Goal: Task Accomplishment & Management: Complete application form

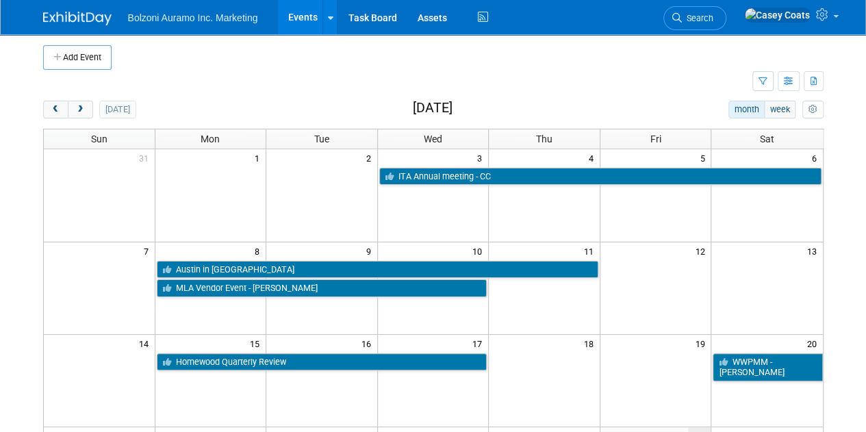
scroll to position [1, 0]
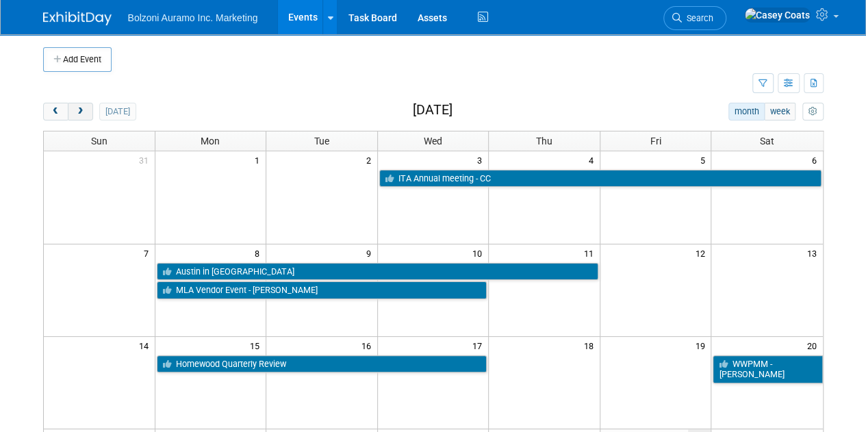
click at [79, 113] on span "next" at bounding box center [80, 112] width 10 height 9
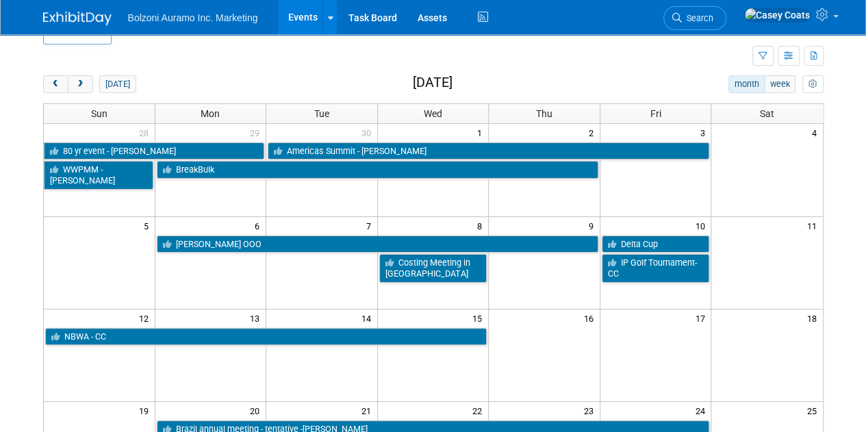
scroll to position [29, 0]
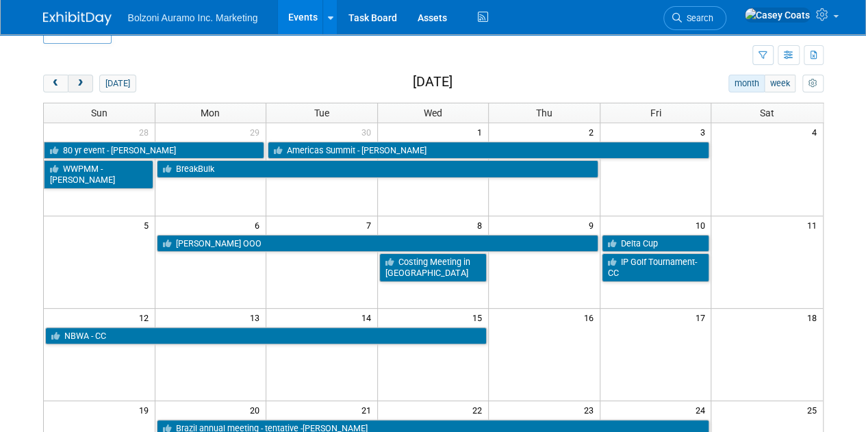
click at [82, 81] on span "next" at bounding box center [80, 83] width 10 height 9
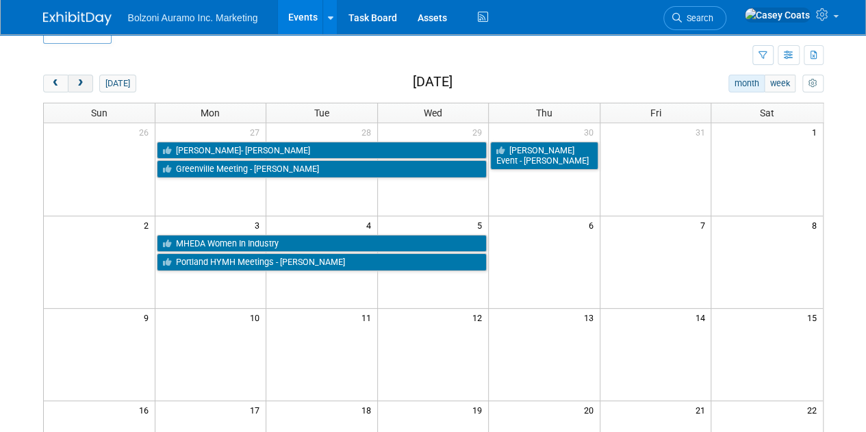
click at [80, 84] on span "next" at bounding box center [80, 83] width 10 height 9
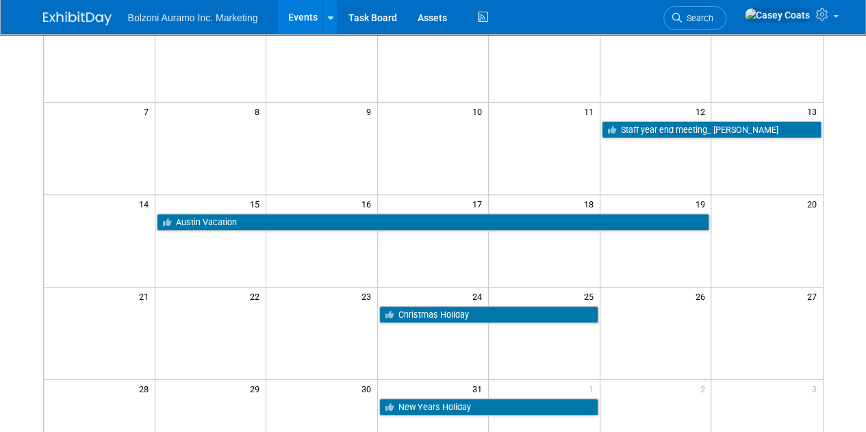
scroll to position [0, 0]
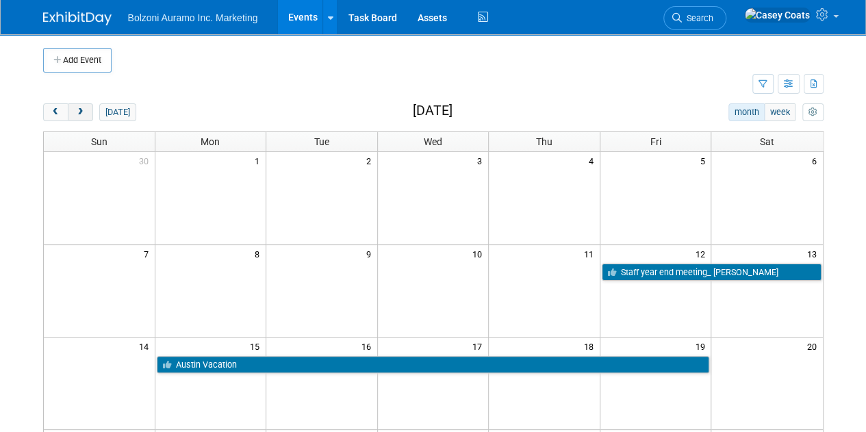
click at [84, 110] on span "next" at bounding box center [80, 112] width 10 height 9
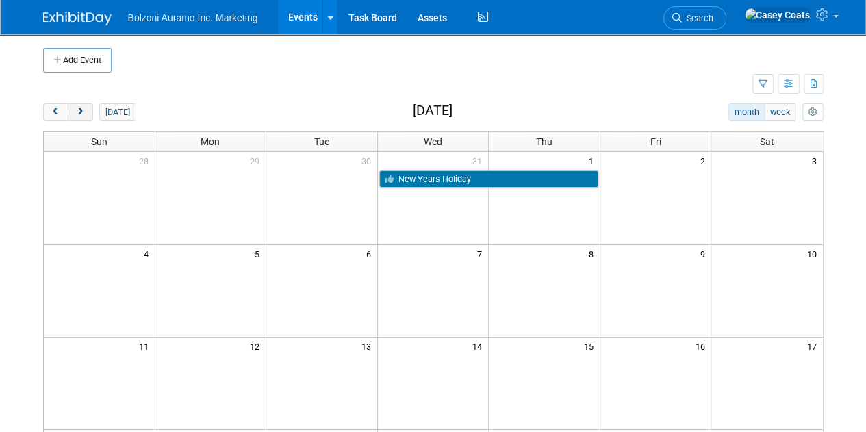
click at [84, 110] on span "next" at bounding box center [80, 112] width 10 height 9
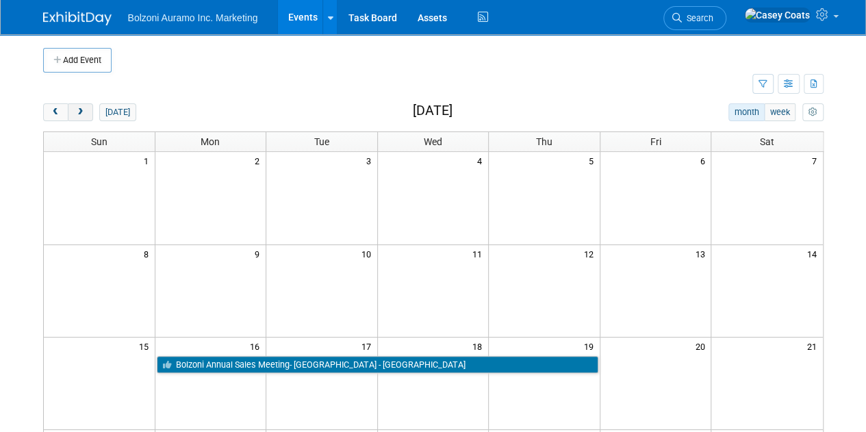
click at [85, 109] on button "next" at bounding box center [80, 112] width 25 height 18
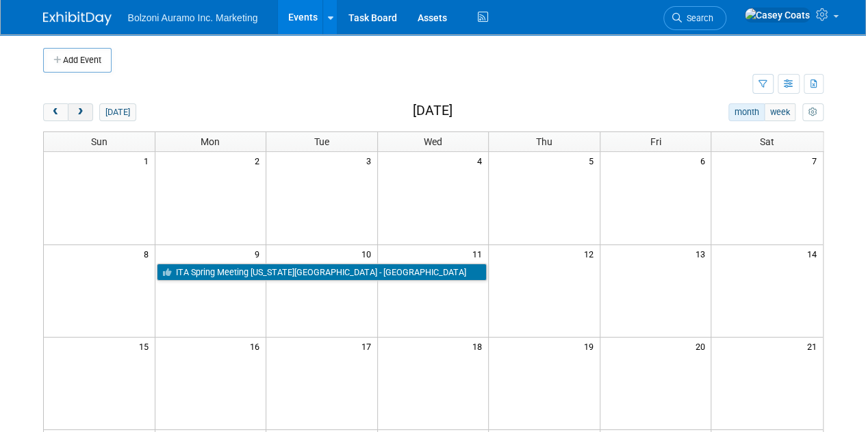
click at [85, 109] on button "next" at bounding box center [80, 112] width 25 height 18
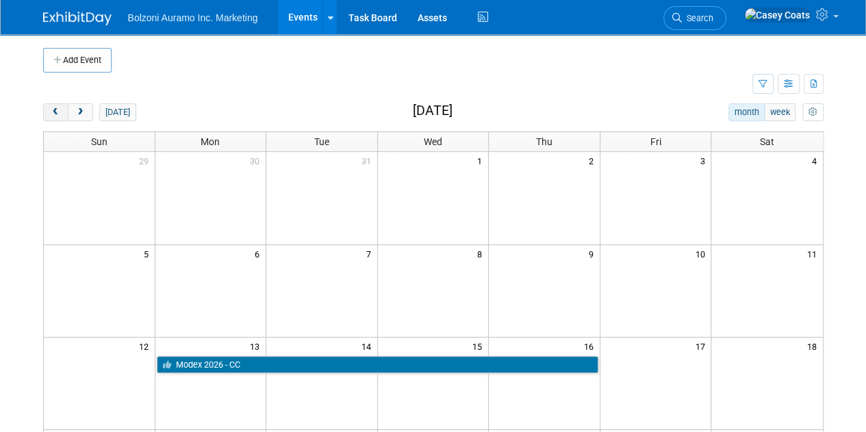
click at [55, 112] on span "prev" at bounding box center [56, 112] width 10 height 9
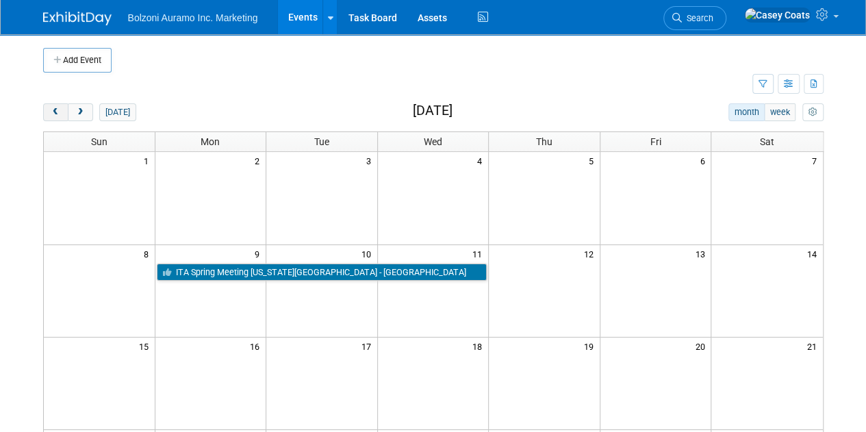
click at [55, 112] on span "prev" at bounding box center [56, 112] width 10 height 9
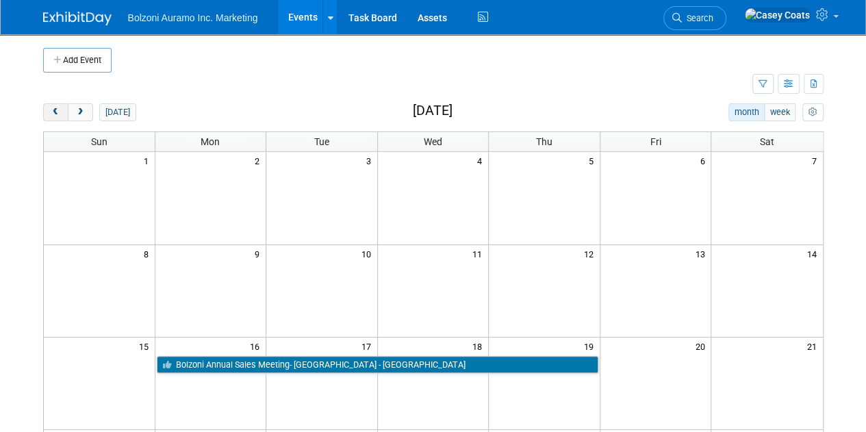
click at [55, 112] on span "prev" at bounding box center [56, 112] width 10 height 9
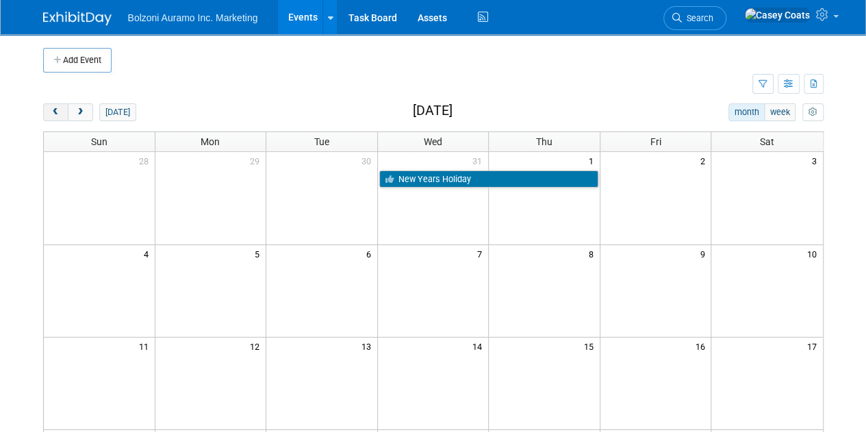
click at [55, 112] on span "prev" at bounding box center [56, 112] width 10 height 9
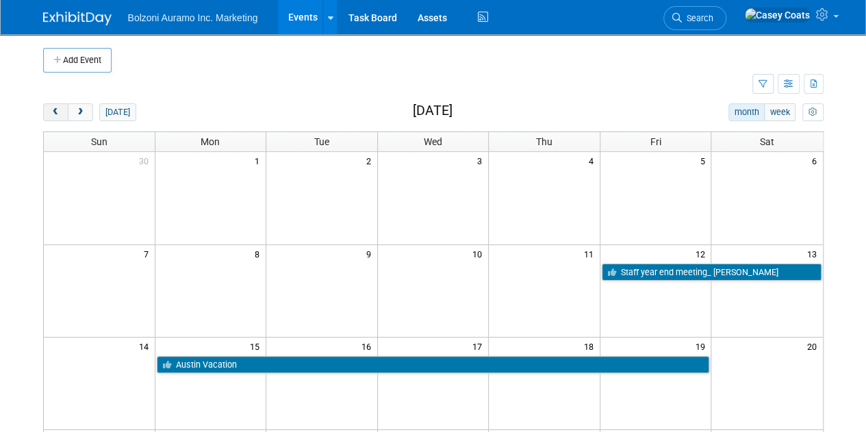
click at [55, 112] on span "prev" at bounding box center [56, 112] width 10 height 9
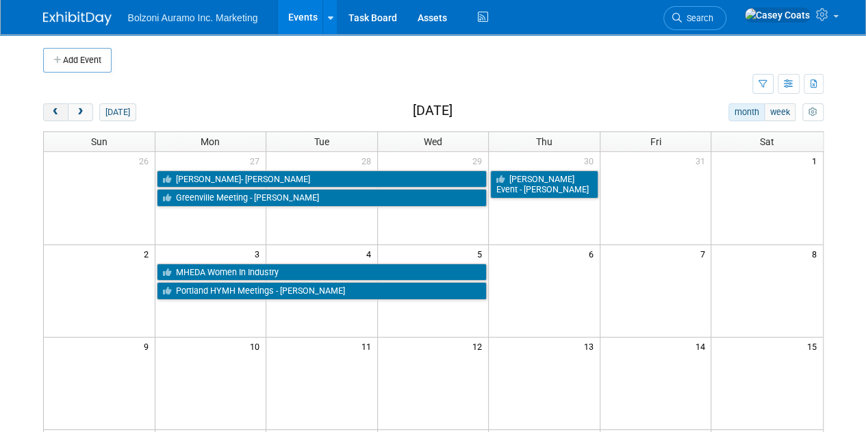
click at [55, 112] on span "prev" at bounding box center [56, 112] width 10 height 9
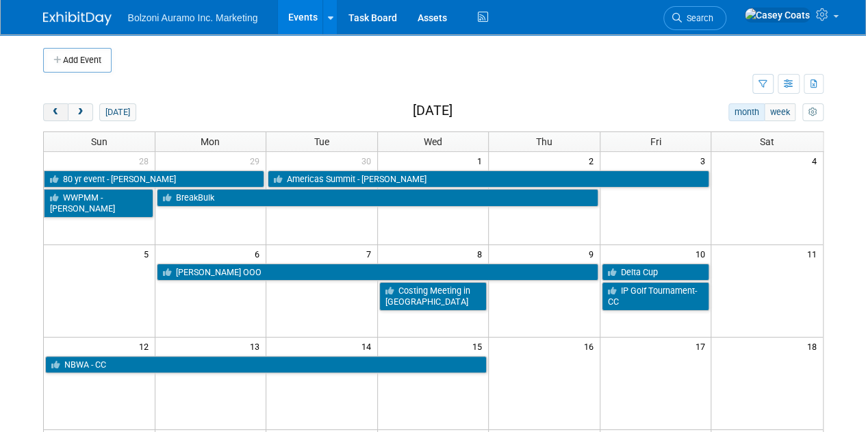
click at [58, 106] on button "prev" at bounding box center [55, 112] width 25 height 18
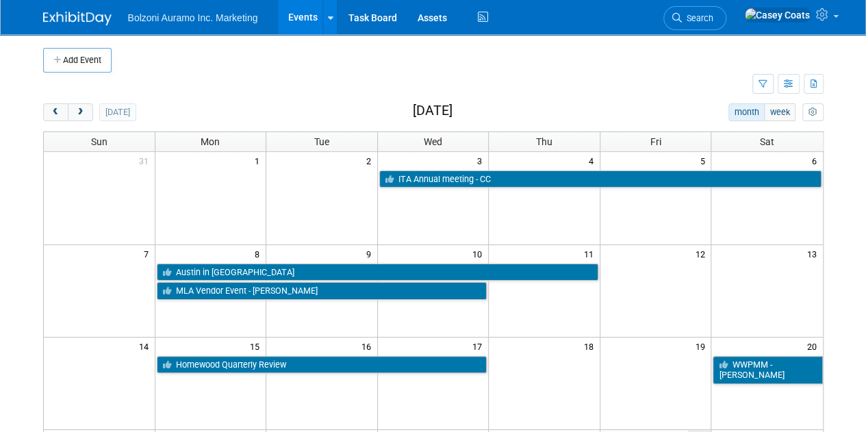
click at [191, 232] on td at bounding box center [211, 198] width 112 height 92
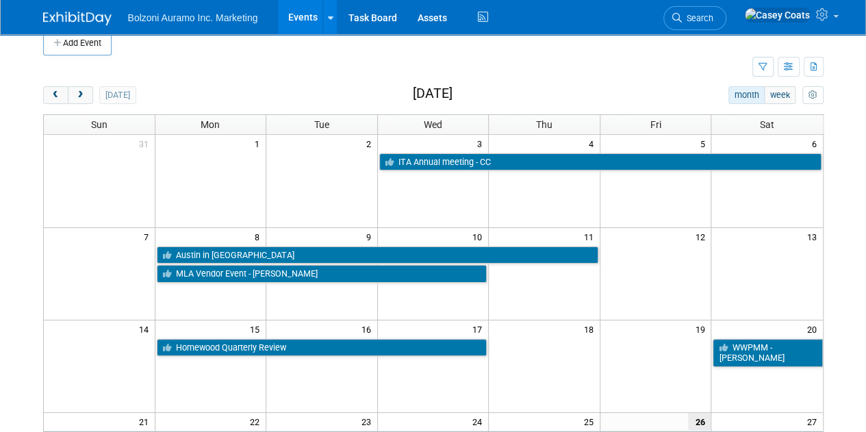
scroll to position [15, 0]
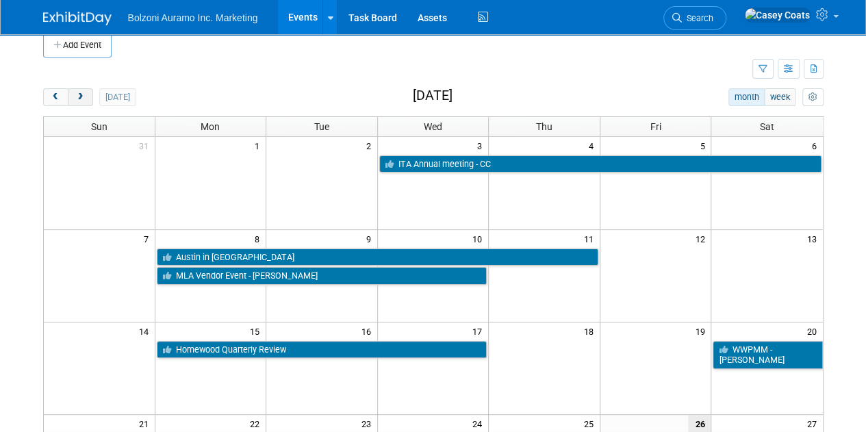
click at [77, 101] on span "next" at bounding box center [80, 97] width 10 height 9
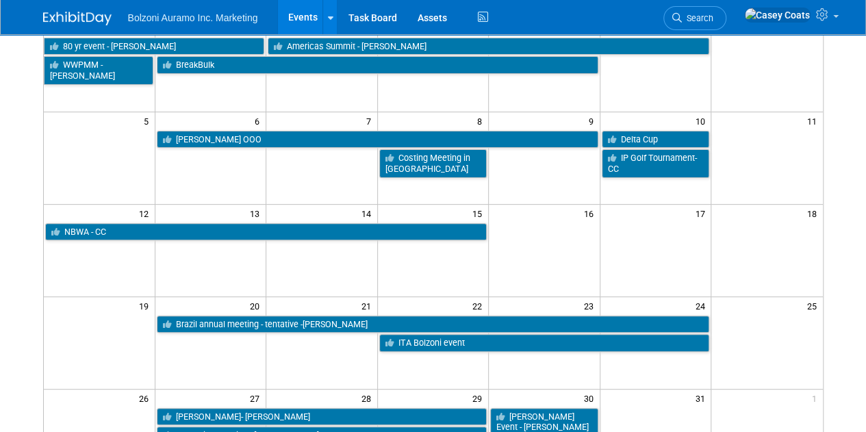
scroll to position [132, 0]
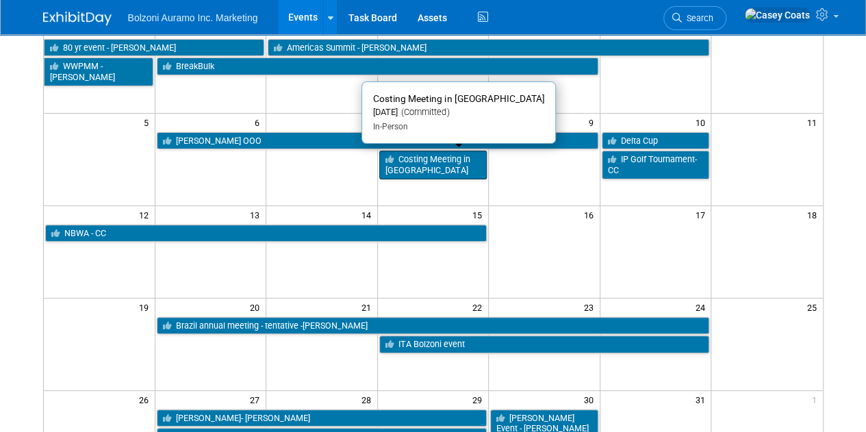
click at [416, 171] on link "Costing Meeting in [GEOGRAPHIC_DATA]" at bounding box center [433, 165] width 108 height 28
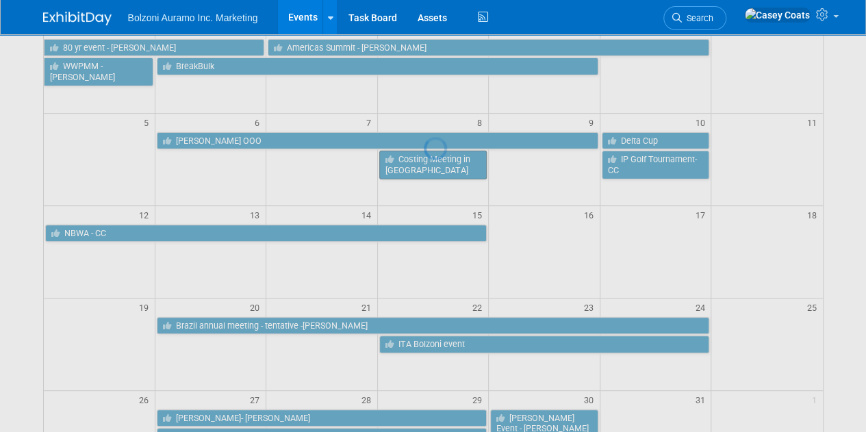
click at [424, 171] on div at bounding box center [433, 216] width 19 height 432
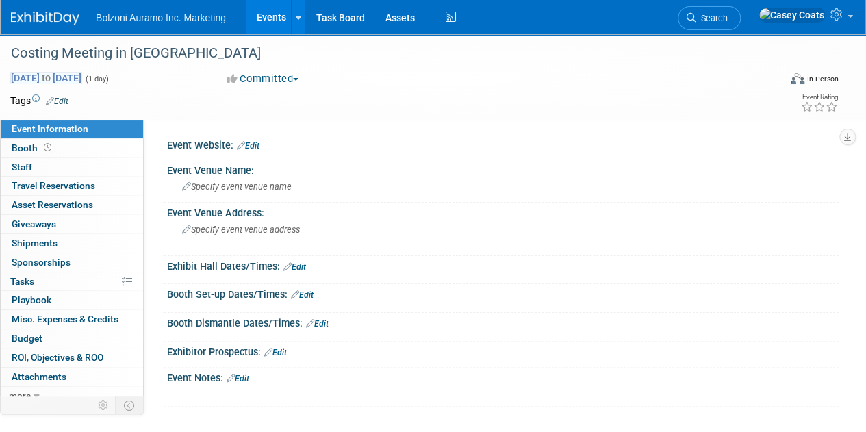
click at [82, 78] on span "[DATE] to [DATE]" at bounding box center [46, 78] width 72 height 12
type input "[DATE]"
select select "9"
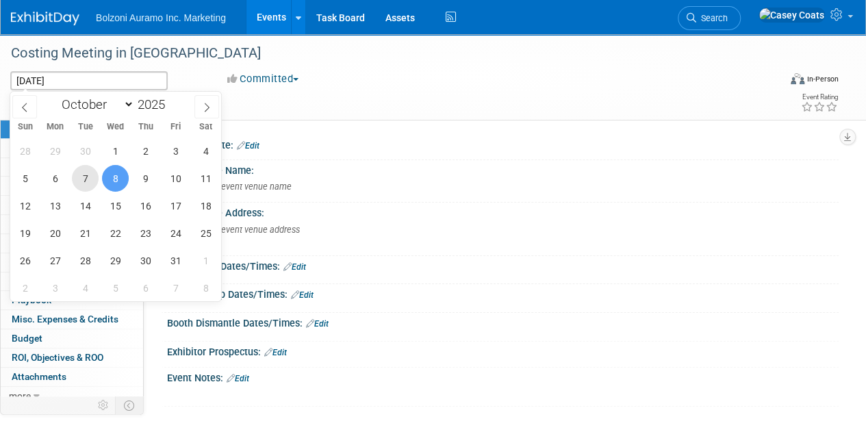
click at [88, 182] on span "7" at bounding box center [85, 178] width 27 height 27
type input "Oct 7, 2025"
click at [147, 182] on span "9" at bounding box center [145, 178] width 27 height 27
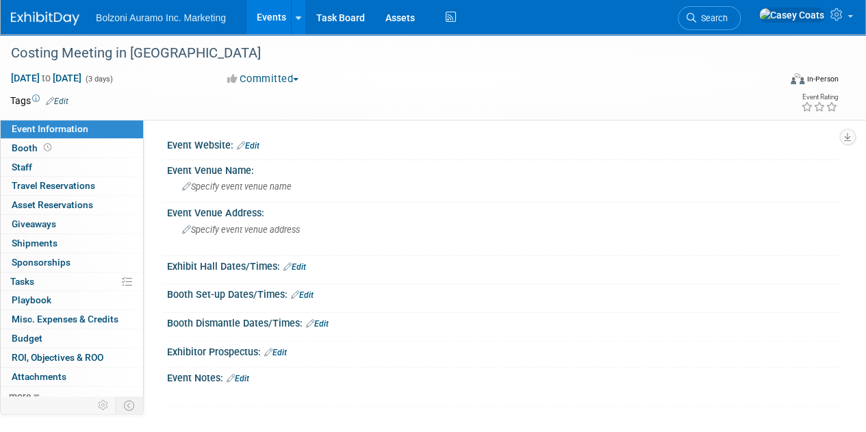
click at [267, 16] on link "Events" at bounding box center [272, 17] width 50 height 34
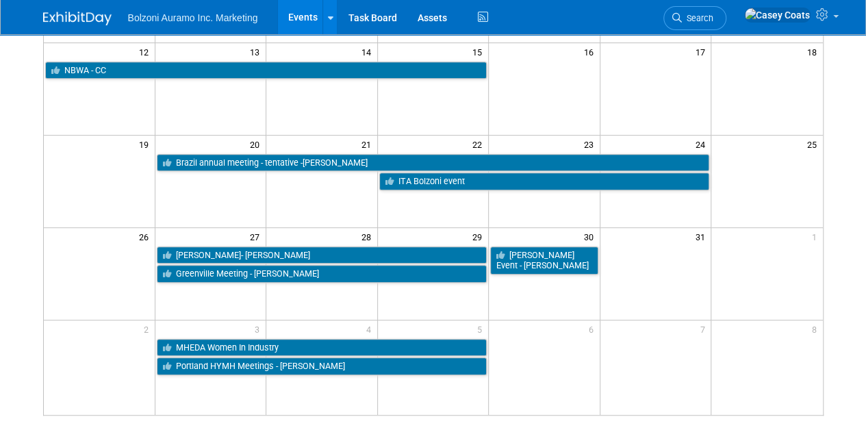
scroll to position [312, 0]
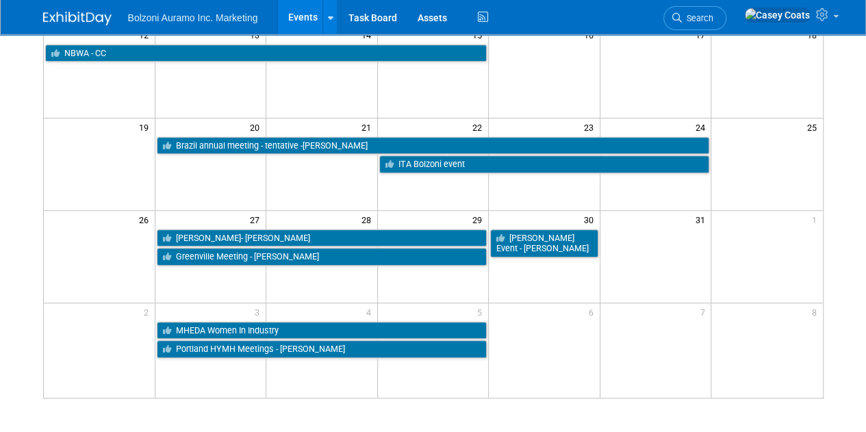
click at [316, 275] on td at bounding box center [322, 256] width 112 height 92
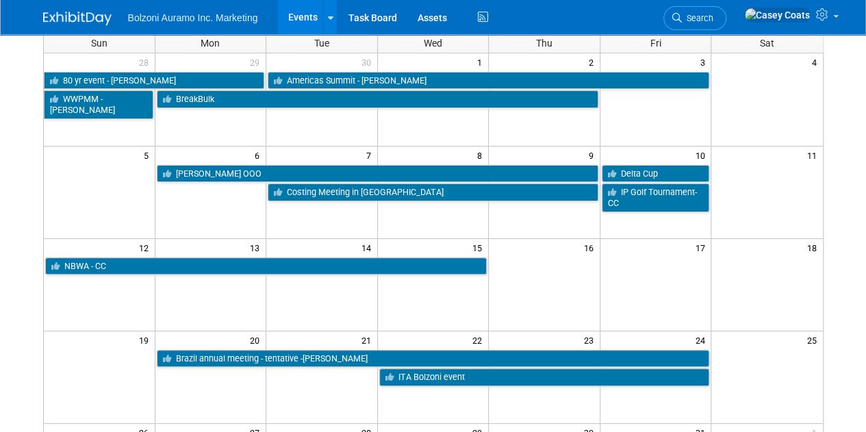
scroll to position [0, 0]
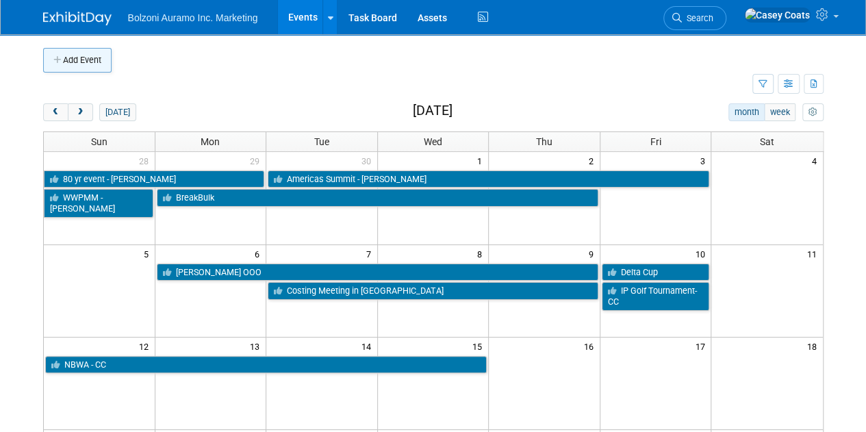
click at [62, 64] on icon "button" at bounding box center [58, 60] width 10 height 9
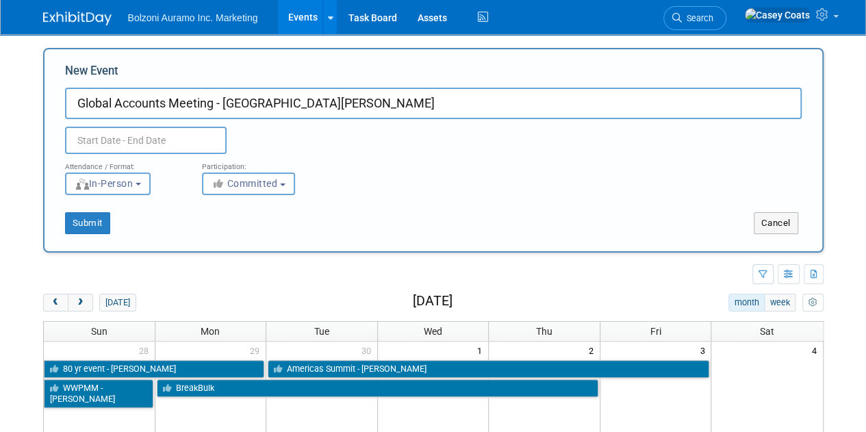
type input "Global Accounts Meeting - Charlotte - Ely"
click at [105, 141] on input "text" at bounding box center [146, 140] width 162 height 27
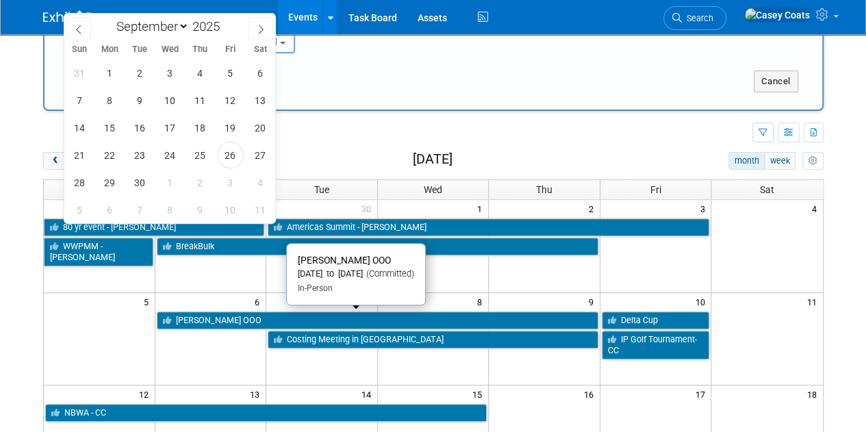
scroll to position [141, 0]
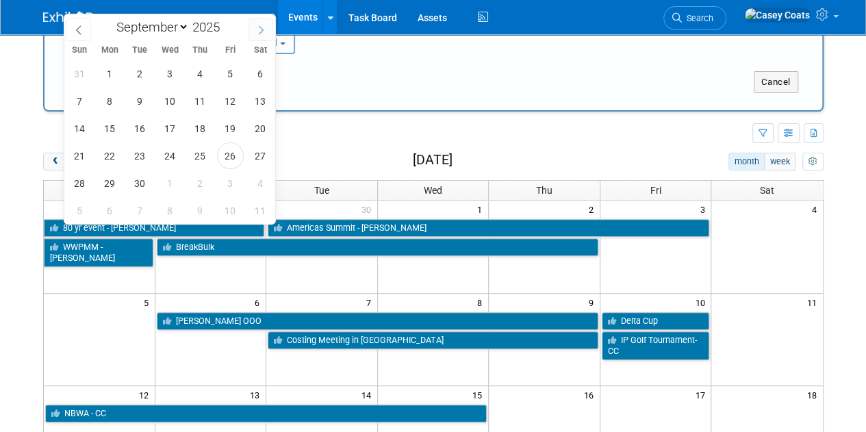
click at [264, 31] on icon at bounding box center [261, 30] width 10 height 10
select select "9"
click at [134, 185] on span "28" at bounding box center [140, 183] width 27 height 27
click at [169, 183] on span "29" at bounding box center [170, 183] width 27 height 27
type input "Oct 28, 2025 to Oct 29, 2025"
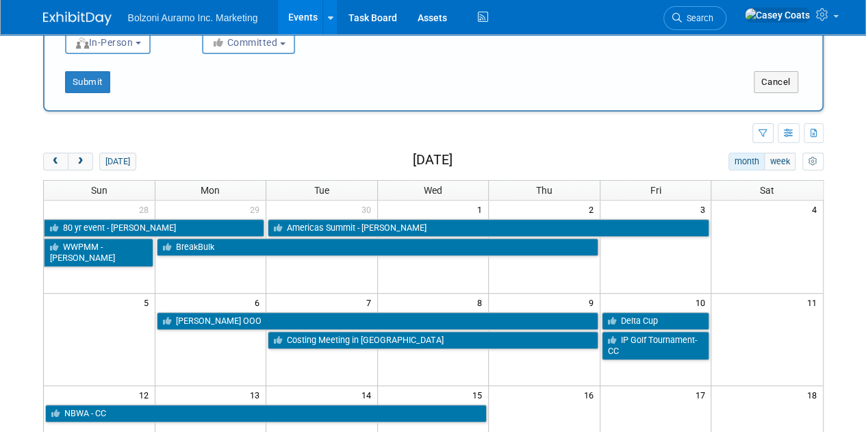
scroll to position [127, 0]
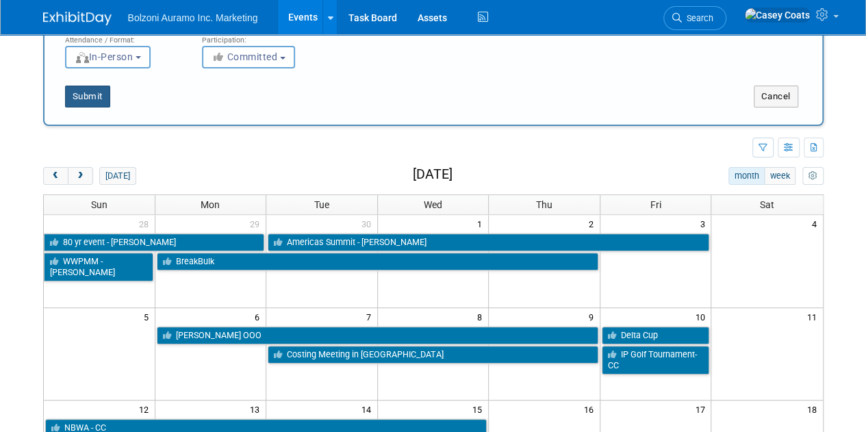
click at [88, 97] on button "Submit" at bounding box center [87, 97] width 45 height 22
type input "Global Accounts Meeting - [GEOGRAPHIC_DATA][PERSON_NAME]"
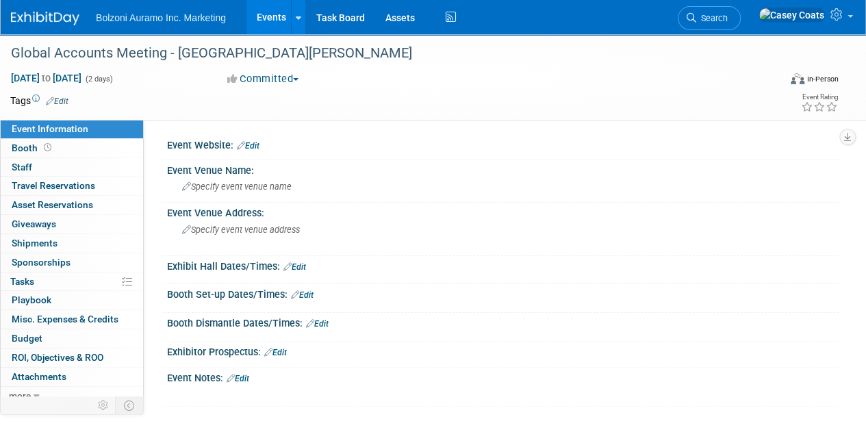
click at [273, 25] on link "Events" at bounding box center [272, 17] width 50 height 34
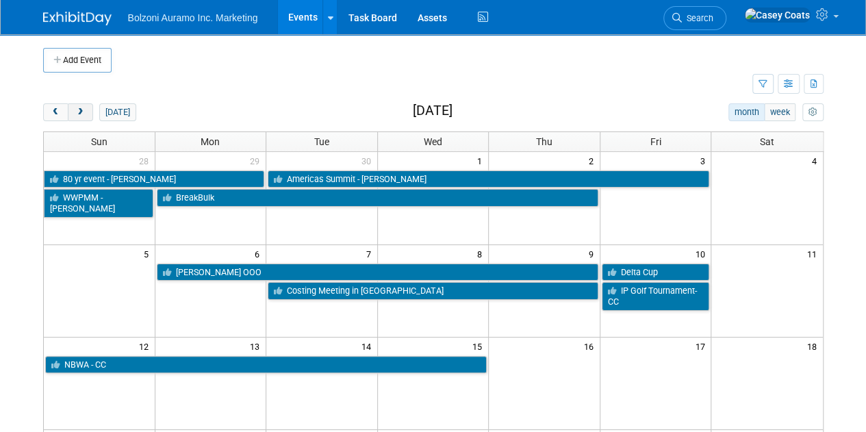
click at [74, 105] on button "next" at bounding box center [80, 112] width 25 height 18
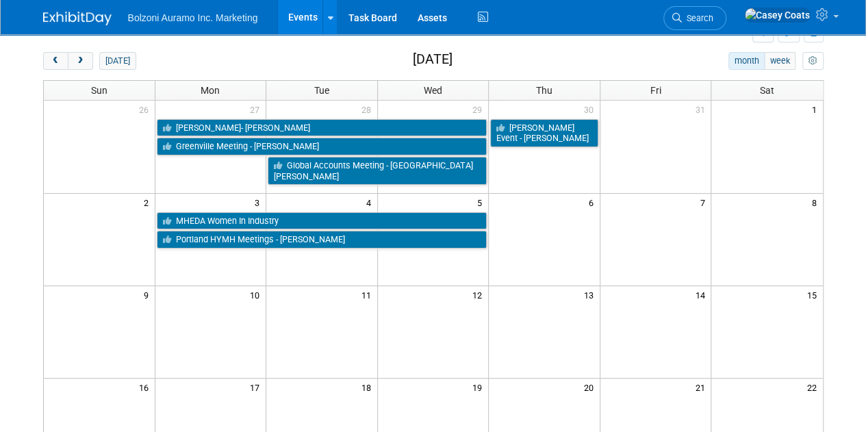
scroll to position [52, 0]
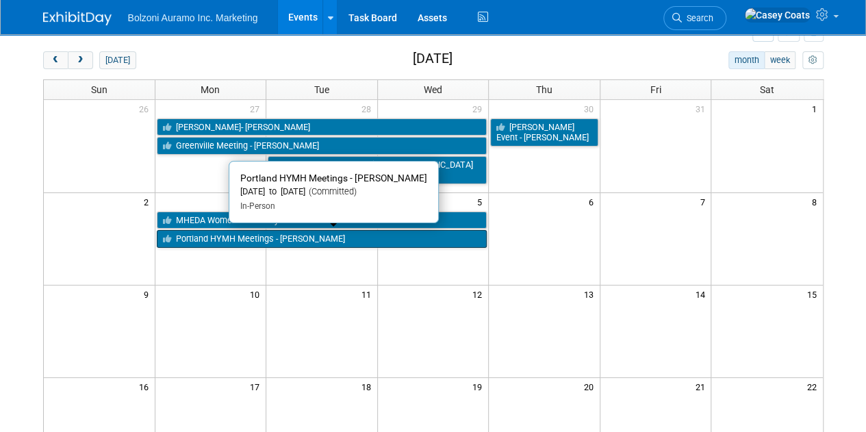
click at [326, 236] on link "Portland HYMH Meetings - [PERSON_NAME]" at bounding box center [322, 239] width 331 height 18
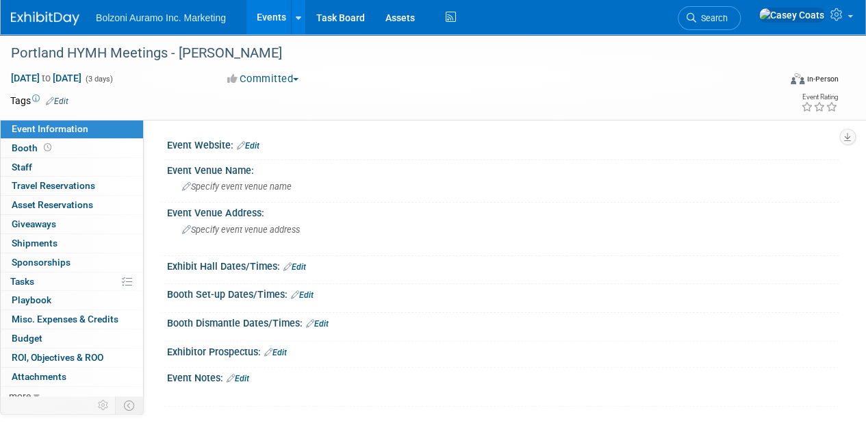
click at [266, 13] on link "Events" at bounding box center [272, 17] width 50 height 34
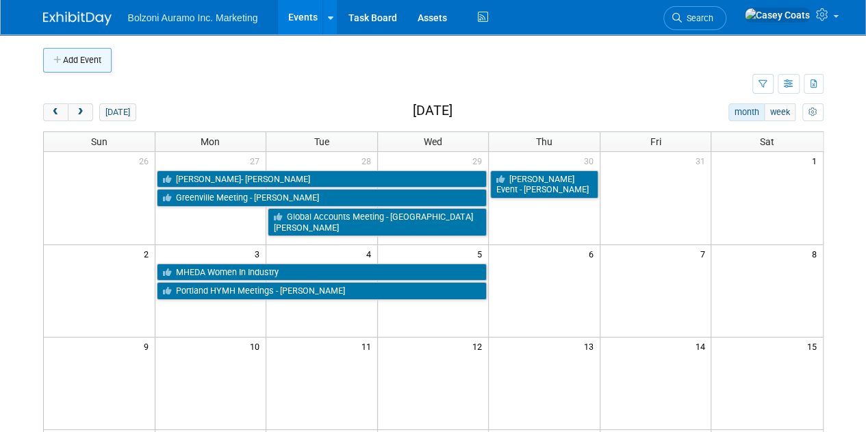
click at [73, 65] on button "Add Event" at bounding box center [77, 60] width 68 height 25
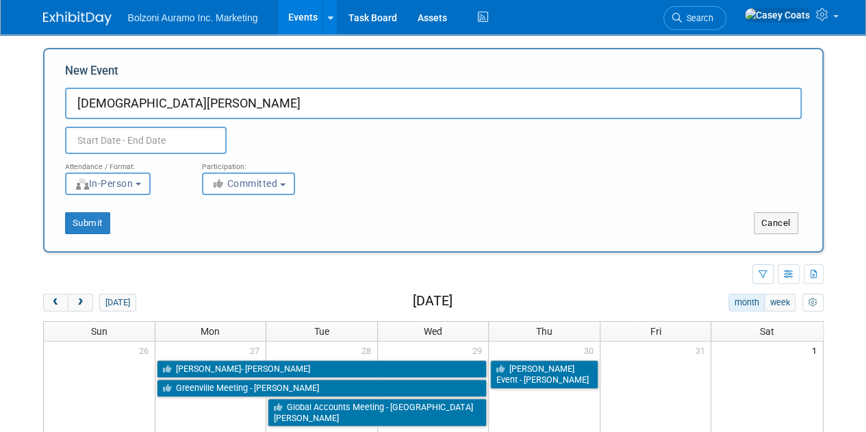
type input "PAPE Eugene - Ely"
click at [127, 137] on input "text" at bounding box center [146, 140] width 162 height 27
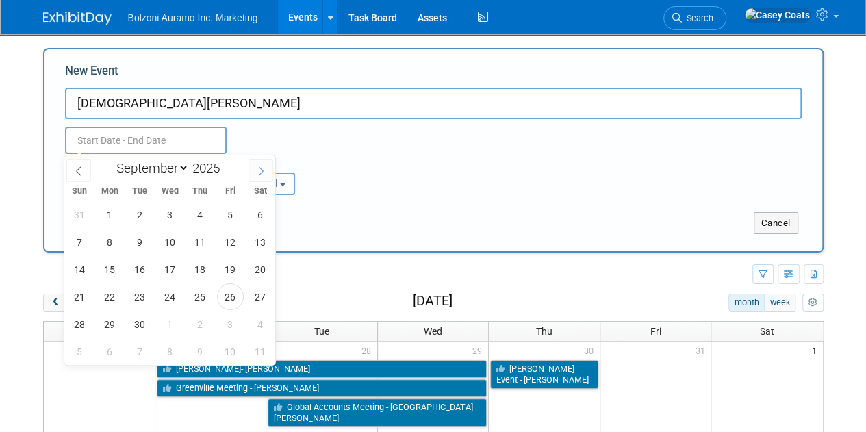
click at [262, 173] on icon at bounding box center [261, 171] width 10 height 10
select select "10"
click at [166, 251] on span "5" at bounding box center [170, 242] width 27 height 27
click at [221, 239] on span "7" at bounding box center [230, 242] width 27 height 27
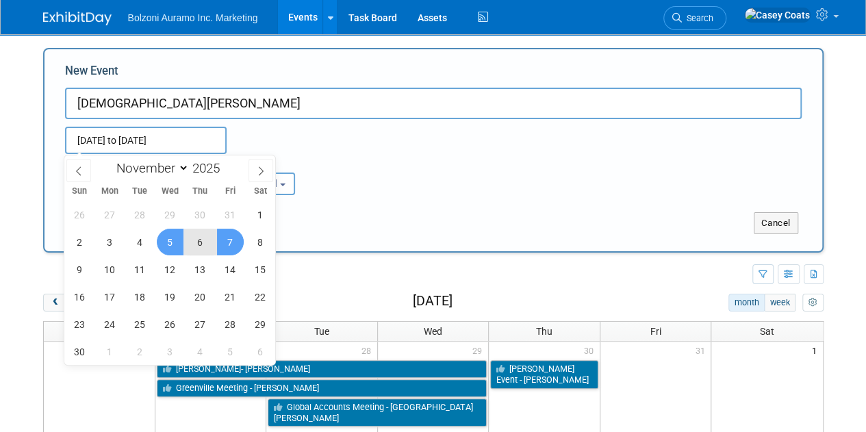
type input "Nov 5, 2025 to Nov 7, 2025"
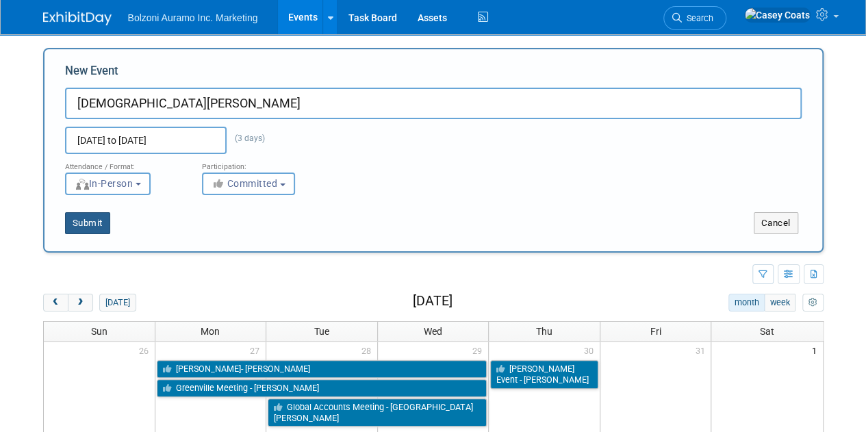
click at [85, 218] on button "Submit" at bounding box center [87, 223] width 45 height 22
type input "[DEMOGRAPHIC_DATA][PERSON_NAME]"
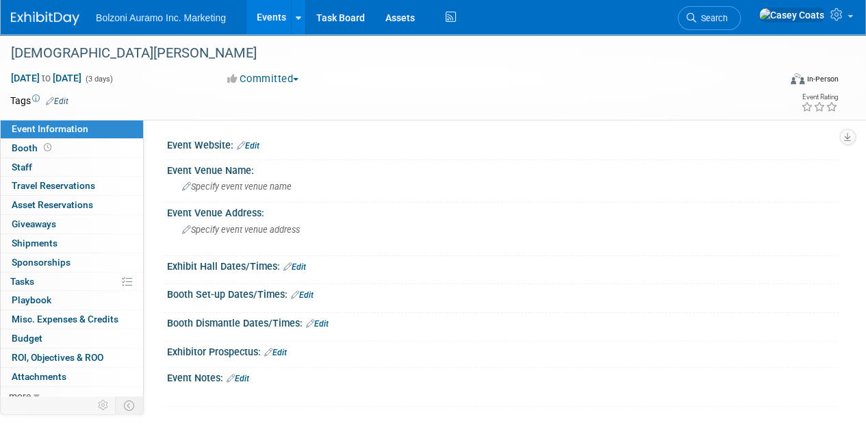
click at [259, 29] on link "Events" at bounding box center [272, 17] width 50 height 34
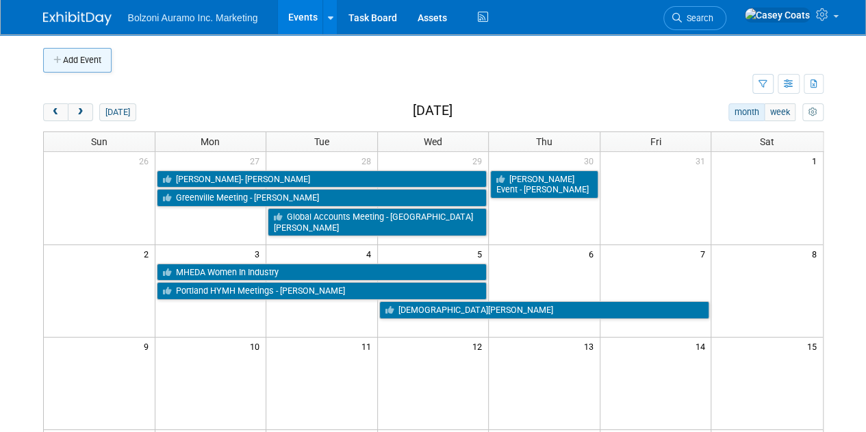
click at [81, 61] on button "Add Event" at bounding box center [77, 60] width 68 height 25
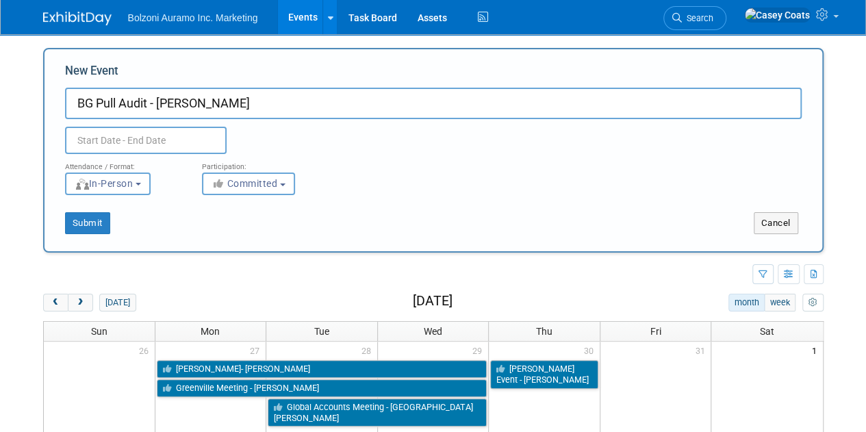
type input "BG Pull Audit - [PERSON_NAME]"
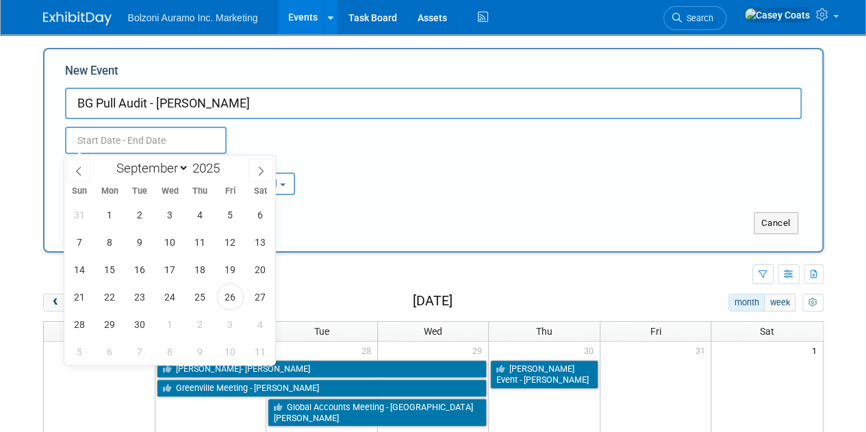
click at [89, 128] on input "text" at bounding box center [146, 140] width 162 height 27
click at [265, 176] on span at bounding box center [261, 170] width 25 height 23
select select "9"
click at [137, 350] on span "4" at bounding box center [140, 351] width 27 height 27
click at [195, 356] on span "6" at bounding box center [200, 351] width 27 height 27
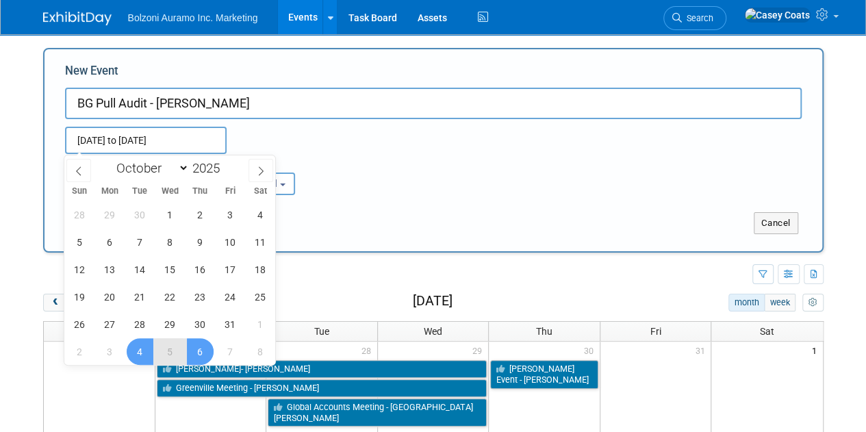
type input "Nov 4, 2025 to Nov 6, 2025"
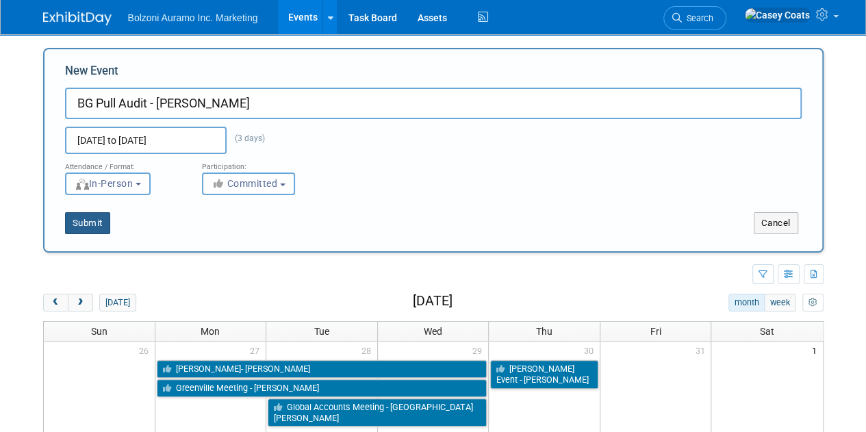
click at [84, 218] on button "Submit" at bounding box center [87, 223] width 45 height 22
type input "BG Pull Audit - [PERSON_NAME]"
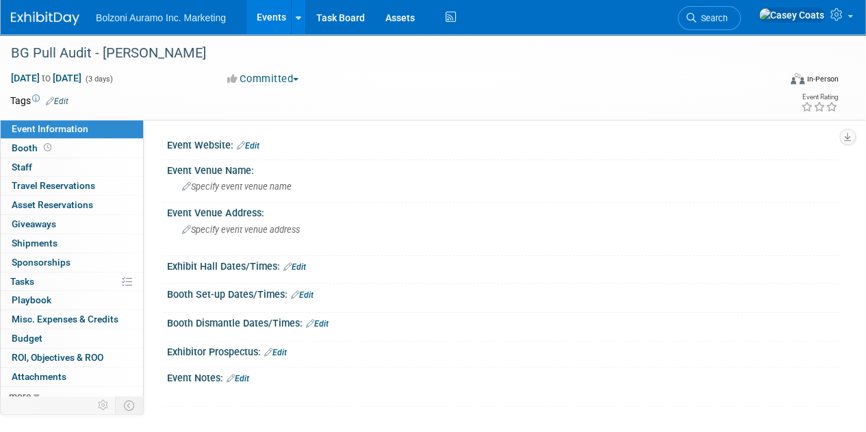
drag, startPoint x: 0, startPoint y: 0, endPoint x: 271, endPoint y: 13, distance: 270.9
click at [271, 13] on link "Events" at bounding box center [272, 17] width 50 height 34
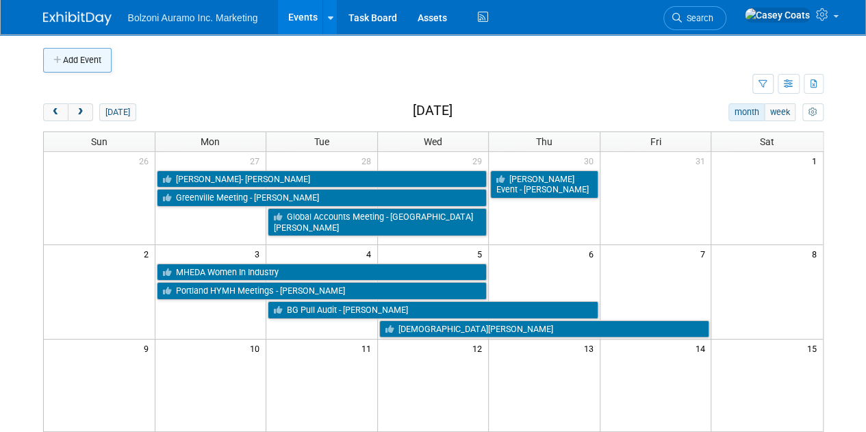
click at [70, 63] on button "Add Event" at bounding box center [77, 60] width 68 height 25
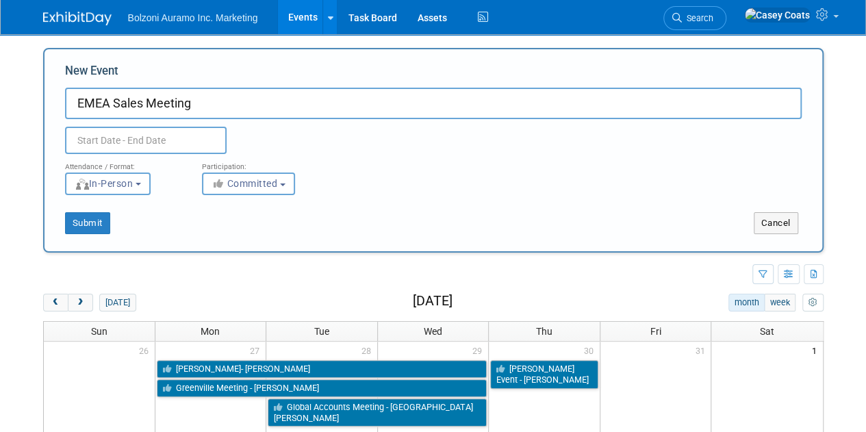
type input "EMEA Sales Meeting"
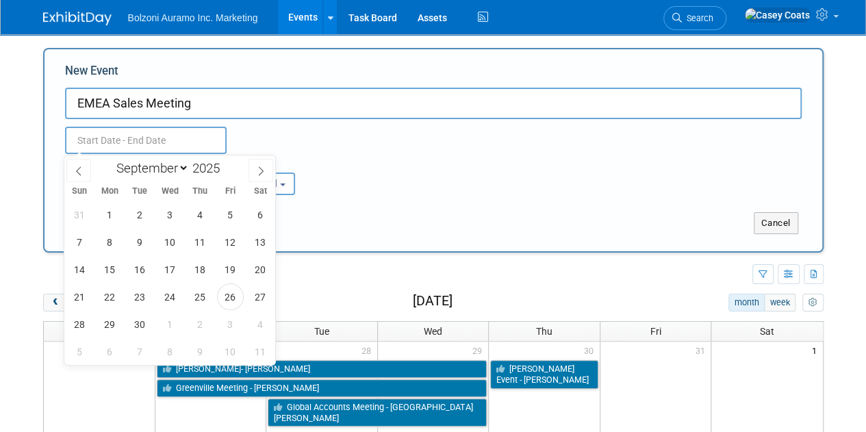
click at [94, 138] on input "text" at bounding box center [146, 140] width 162 height 27
click at [260, 174] on icon at bounding box center [261, 171] width 5 height 9
click at [256, 171] on icon at bounding box center [261, 171] width 10 height 10
select select "10"
click at [112, 291] on span "17" at bounding box center [110, 297] width 27 height 27
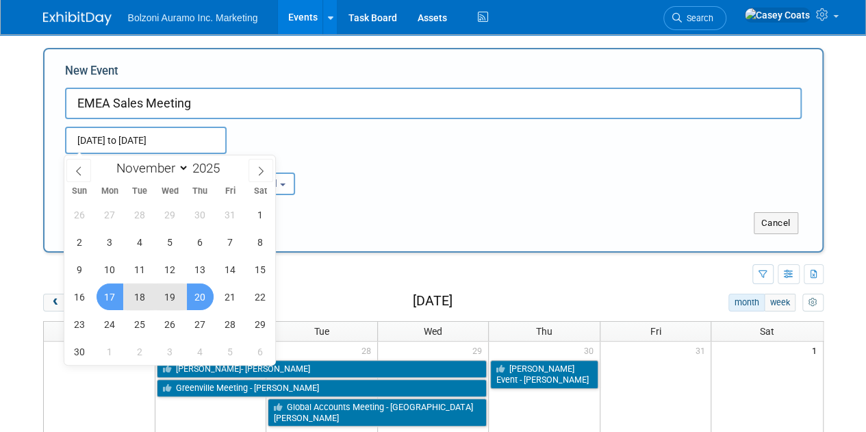
click at [203, 299] on span "20" at bounding box center [200, 297] width 27 height 27
type input "Nov 17, 2025 to Nov 20, 2025"
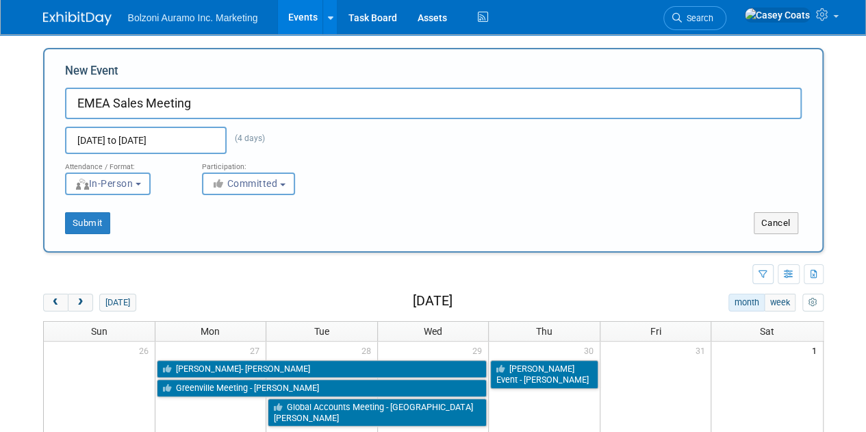
click at [206, 106] on input "EMEA Sales Meeting" at bounding box center [433, 104] width 737 height 32
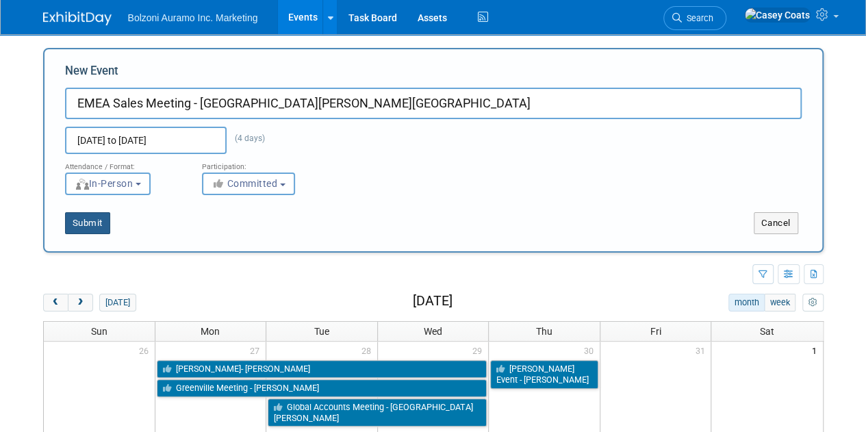
type input "EMEA Sales Meeting - [GEOGRAPHIC_DATA][PERSON_NAME][GEOGRAPHIC_DATA]"
click at [86, 223] on button "Submit" at bounding box center [87, 223] width 45 height 22
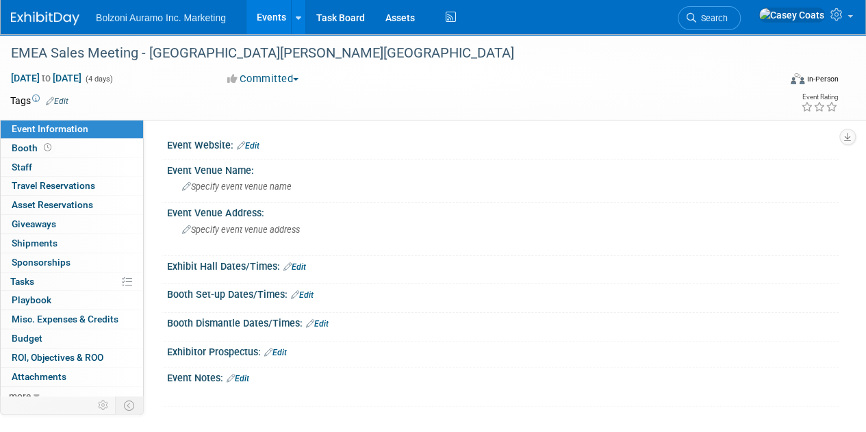
click at [268, 11] on link "Events" at bounding box center [272, 17] width 50 height 34
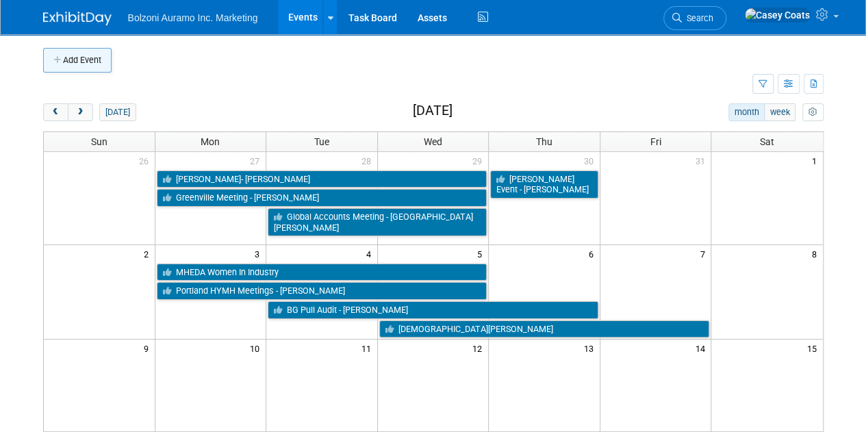
click at [79, 68] on button "Add Event" at bounding box center [77, 60] width 68 height 25
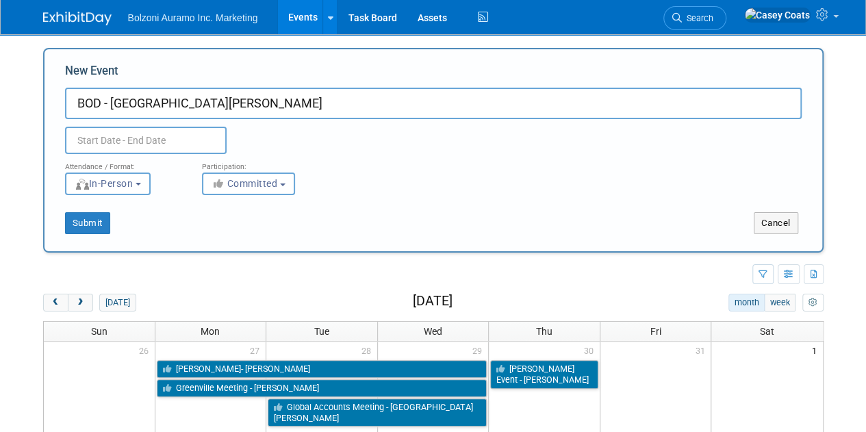
type input "BOD - [GEOGRAPHIC_DATA][PERSON_NAME]"
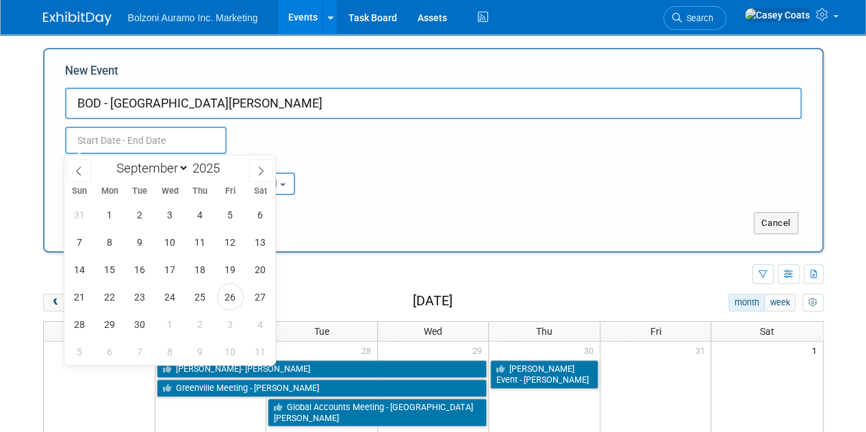
click at [101, 136] on input "text" at bounding box center [146, 140] width 162 height 27
click at [267, 164] on span at bounding box center [261, 170] width 25 height 23
select select "10"
click at [105, 275] on span "10" at bounding box center [110, 269] width 27 height 27
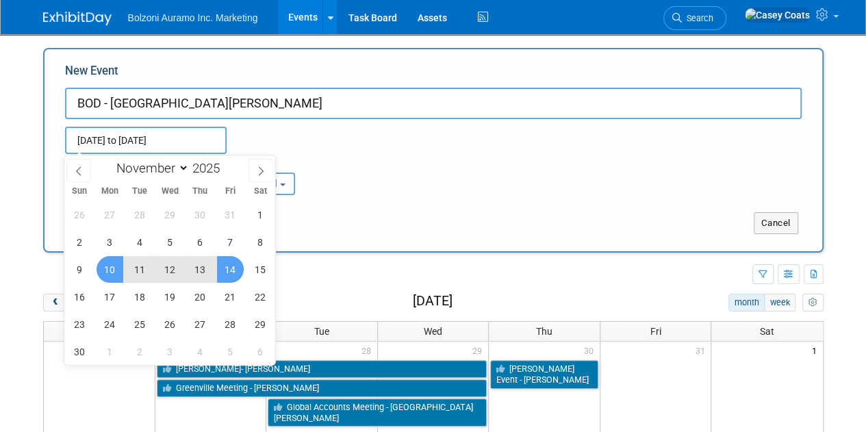
click at [232, 280] on span "14" at bounding box center [230, 269] width 27 height 27
type input "Nov 10, 2025 to Nov 14, 2025"
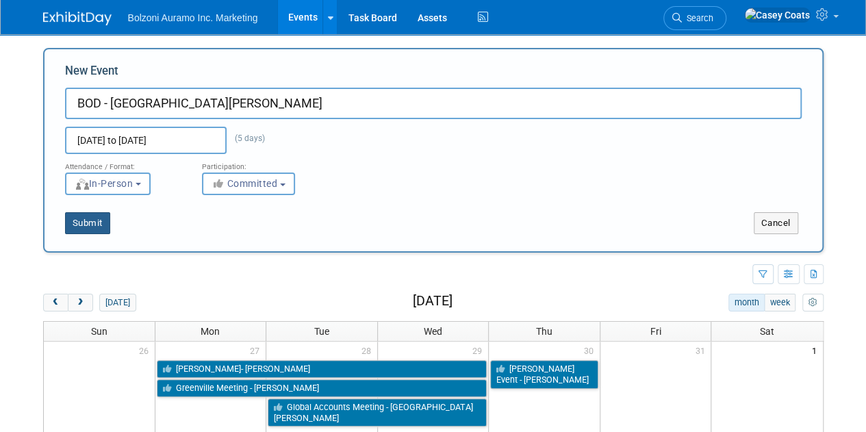
click at [74, 227] on button "Submit" at bounding box center [87, 223] width 45 height 22
type input "BOD - [GEOGRAPHIC_DATA][PERSON_NAME]"
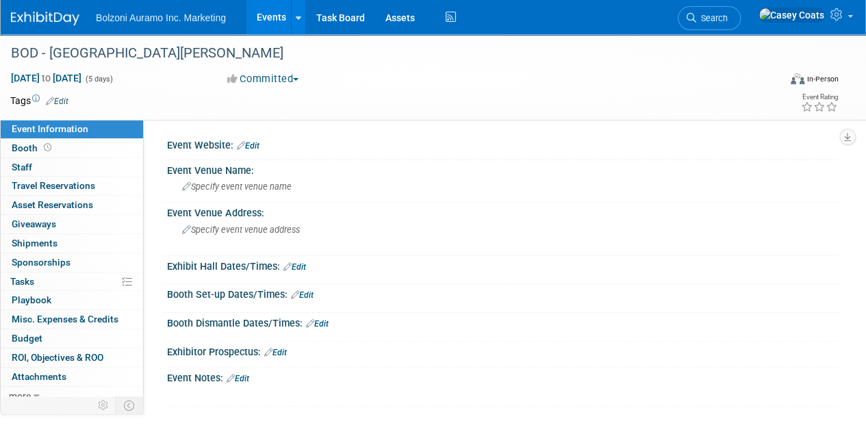
click at [264, 12] on link "Events" at bounding box center [272, 17] width 50 height 34
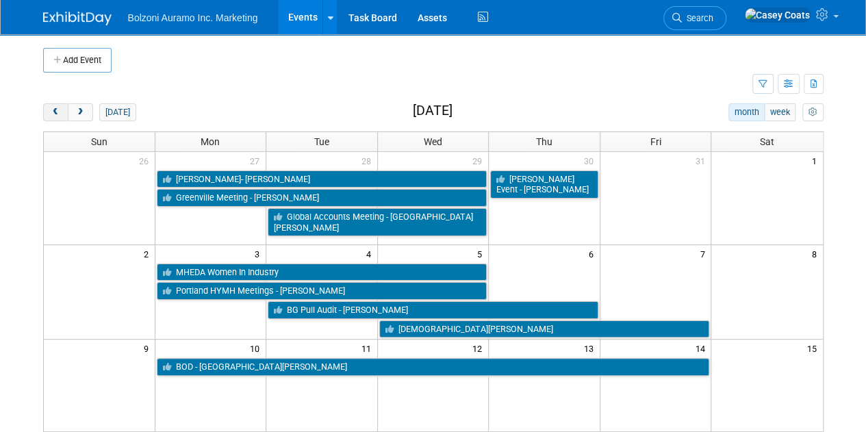
click at [57, 105] on button "prev" at bounding box center [55, 112] width 25 height 18
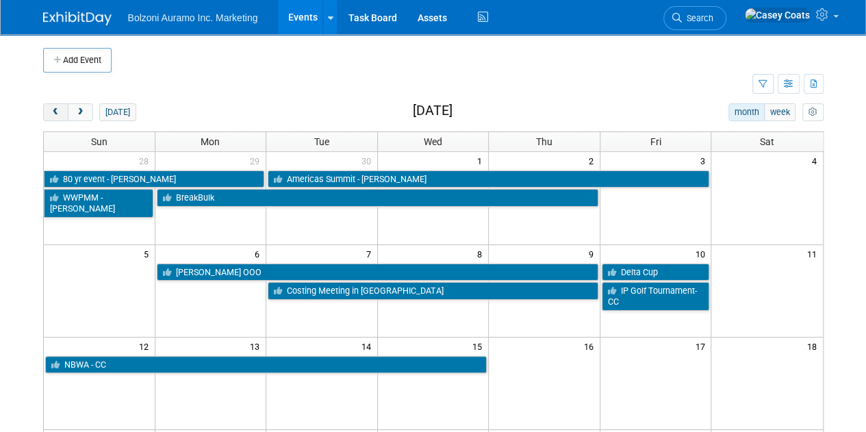
click at [57, 105] on button "prev" at bounding box center [55, 112] width 25 height 18
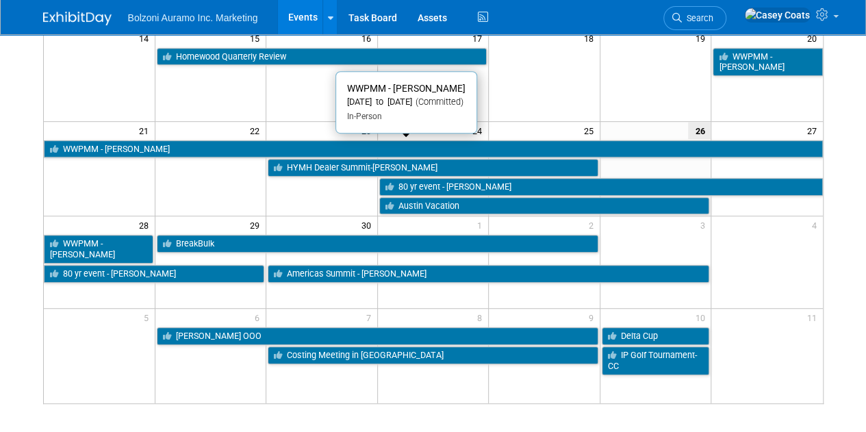
scroll to position [324, 0]
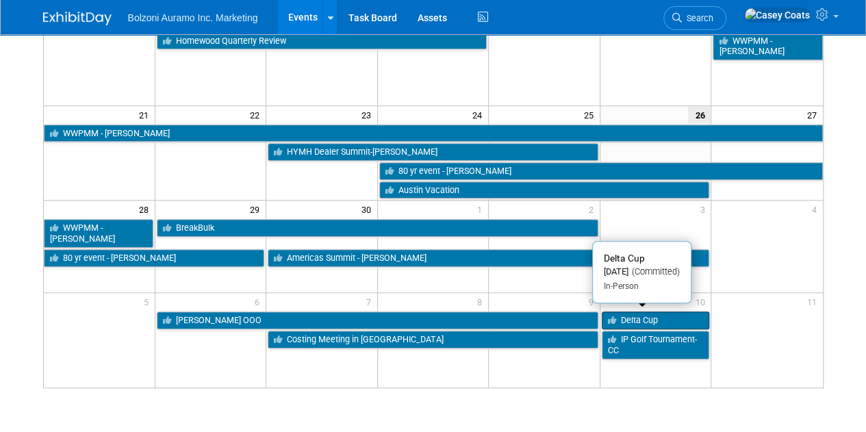
click at [648, 318] on link "Delta Cup" at bounding box center [656, 321] width 108 height 18
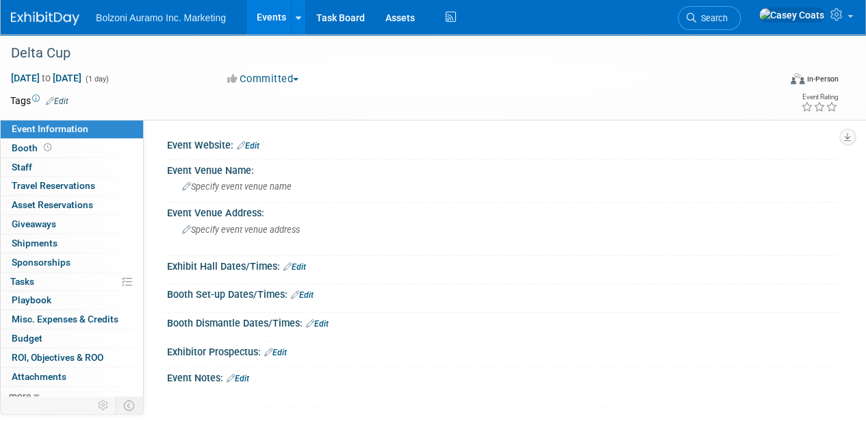
click at [262, 18] on link "Events" at bounding box center [272, 17] width 50 height 34
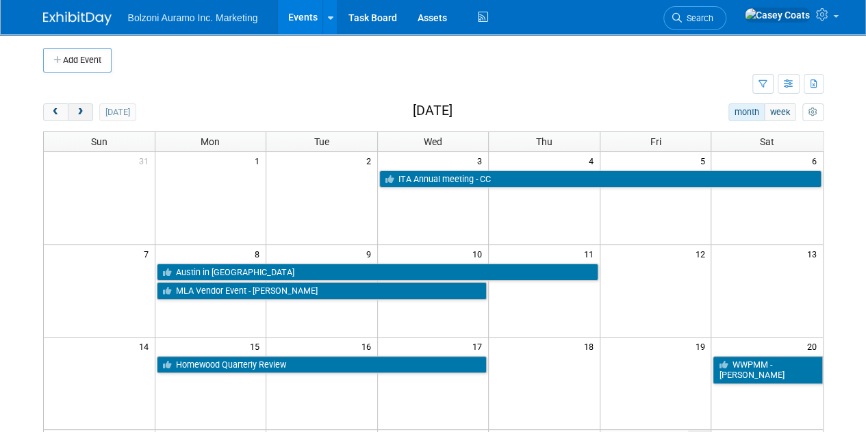
click at [85, 103] on button "next" at bounding box center [80, 112] width 25 height 18
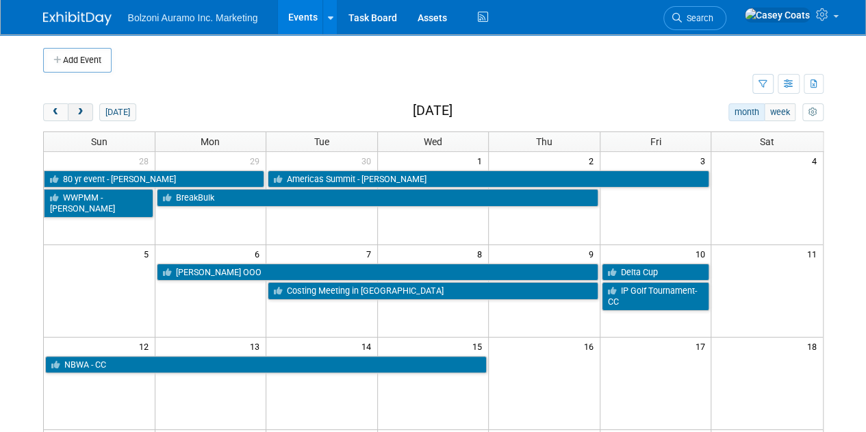
click at [84, 105] on button "next" at bounding box center [80, 112] width 25 height 18
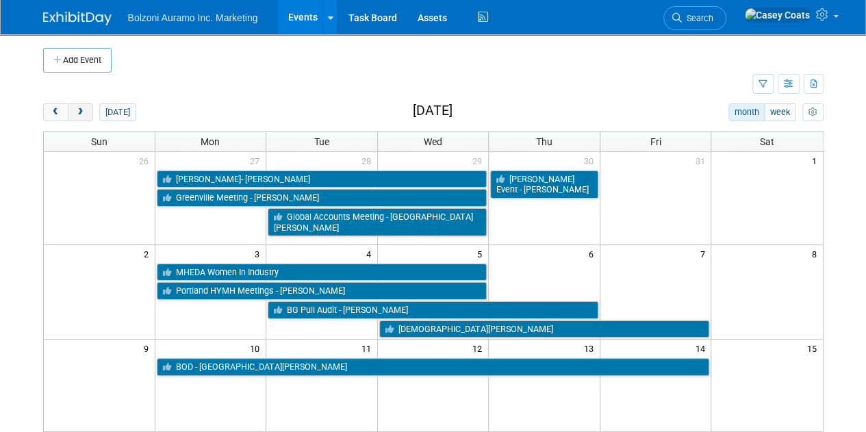
click at [84, 105] on button "next" at bounding box center [80, 112] width 25 height 18
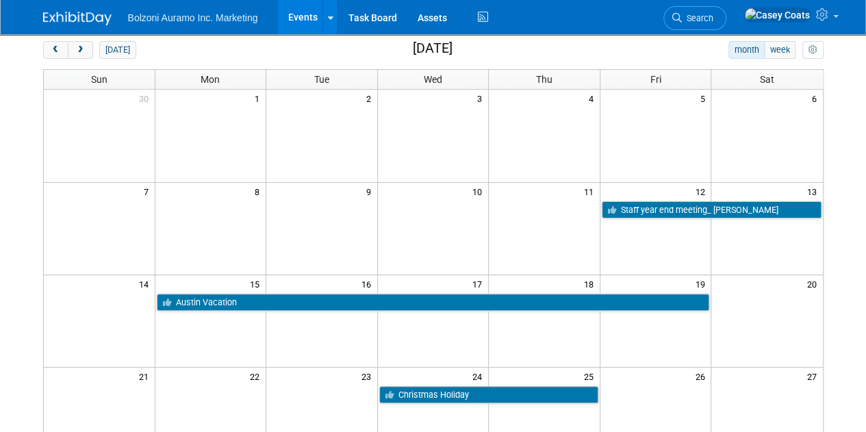
scroll to position [62, 0]
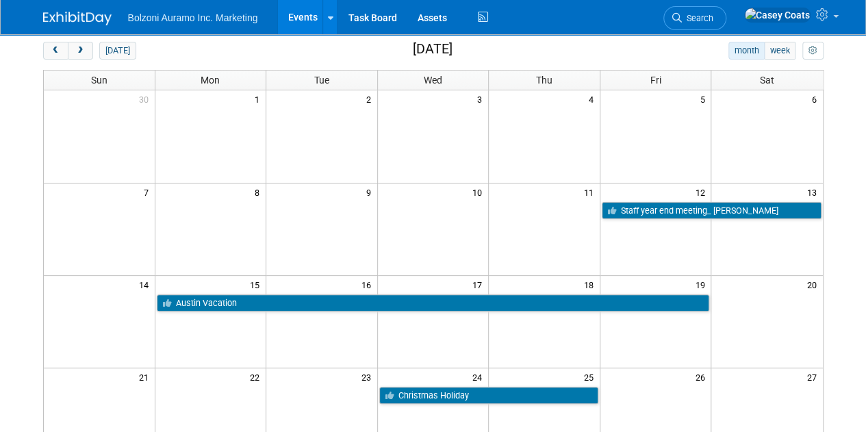
click at [229, 145] on td at bounding box center [211, 136] width 112 height 92
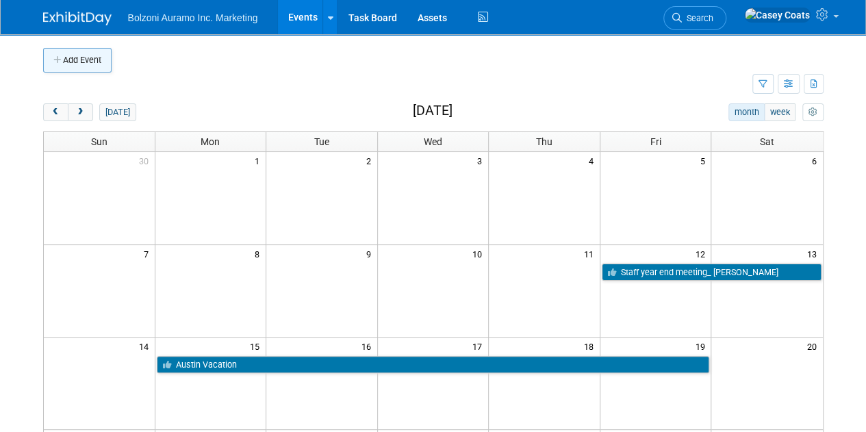
click at [67, 58] on button "Add Event" at bounding box center [77, 60] width 68 height 25
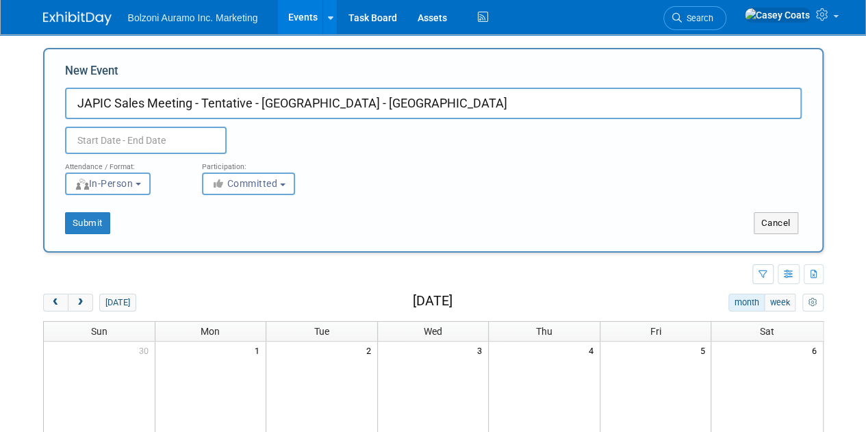
type input "JAPIC Sales Meeting - Tentative - [GEOGRAPHIC_DATA] - [GEOGRAPHIC_DATA]"
click at [109, 150] on input "text" at bounding box center [146, 140] width 162 height 27
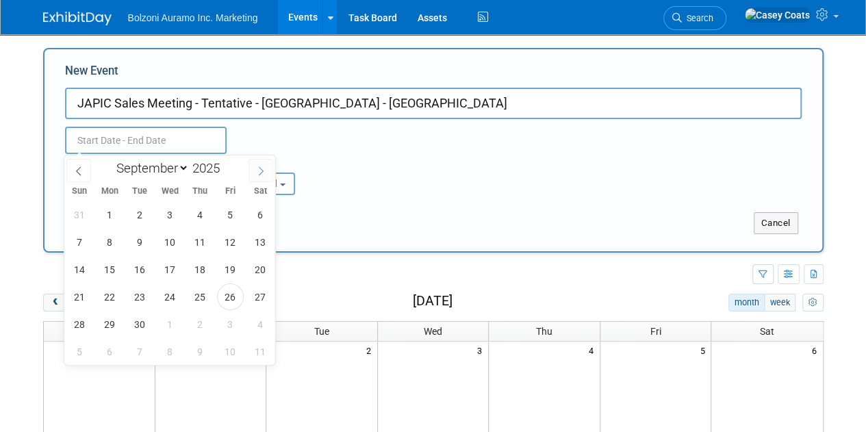
click at [261, 175] on span at bounding box center [261, 170] width 25 height 23
select select "11"
click at [108, 227] on span "1" at bounding box center [110, 214] width 27 height 27
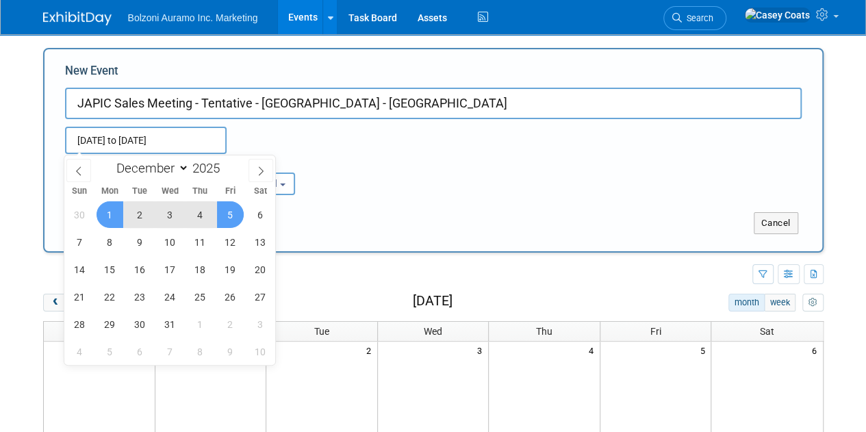
click at [236, 223] on span "5" at bounding box center [230, 214] width 27 height 27
type input "Dec 1, 2025 to Dec 5, 2025"
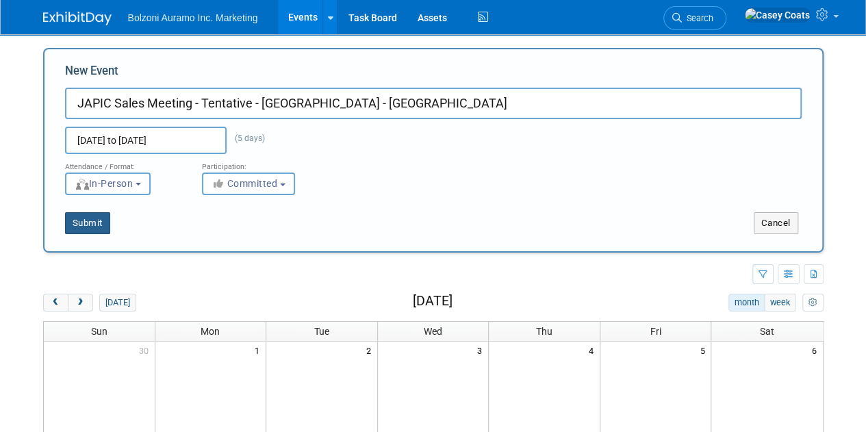
click at [92, 229] on button "Submit" at bounding box center [87, 223] width 45 height 22
type input "JAPIC Sales Meeting - Tentative - [GEOGRAPHIC_DATA] - [GEOGRAPHIC_DATA]"
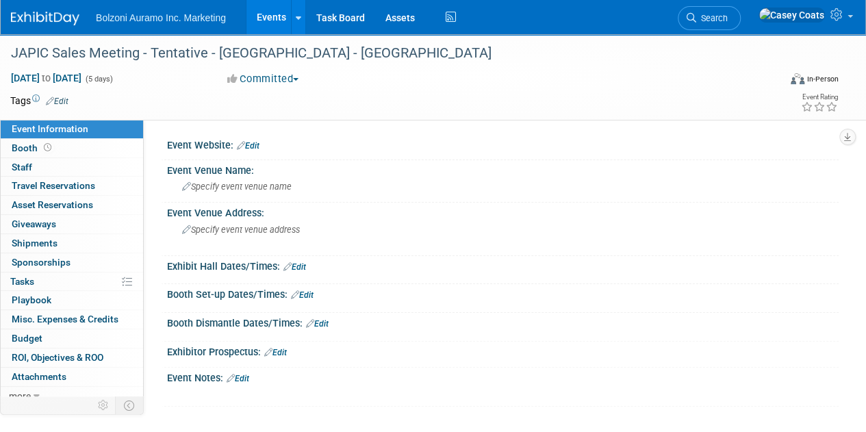
click at [270, 20] on link "Events" at bounding box center [272, 17] width 50 height 34
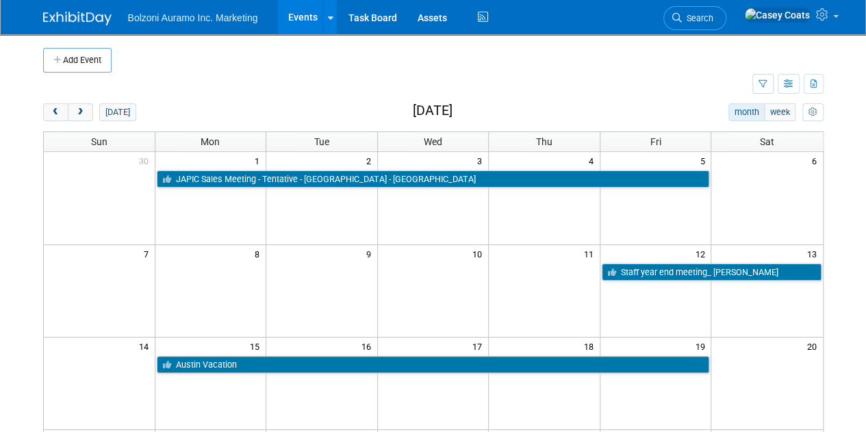
click at [56, 121] on div "[DATE] month week [DATE]" at bounding box center [433, 112] width 781 height 18
click at [55, 110] on span "prev" at bounding box center [56, 112] width 10 height 9
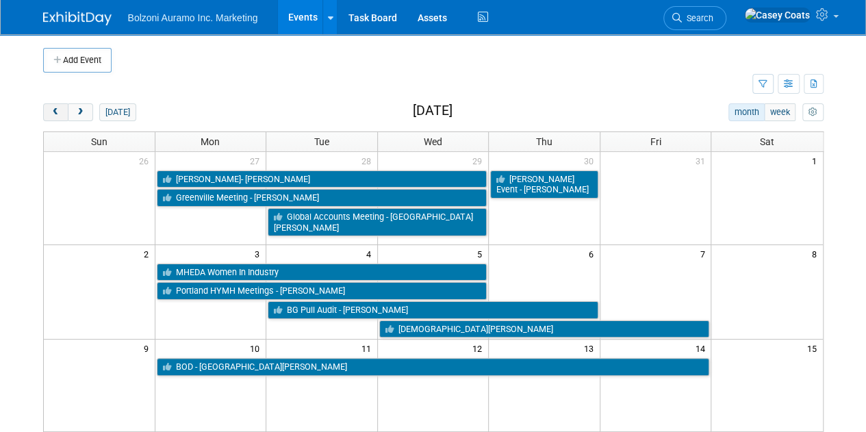
click at [55, 110] on span "prev" at bounding box center [56, 112] width 10 height 9
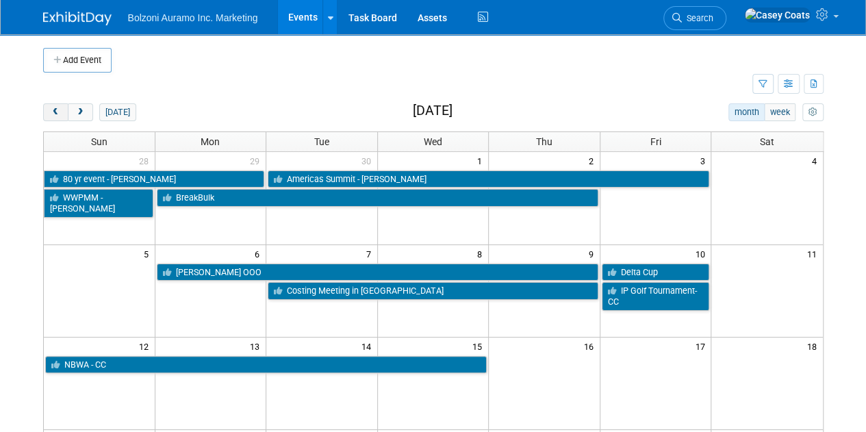
click at [55, 110] on span "prev" at bounding box center [56, 112] width 10 height 9
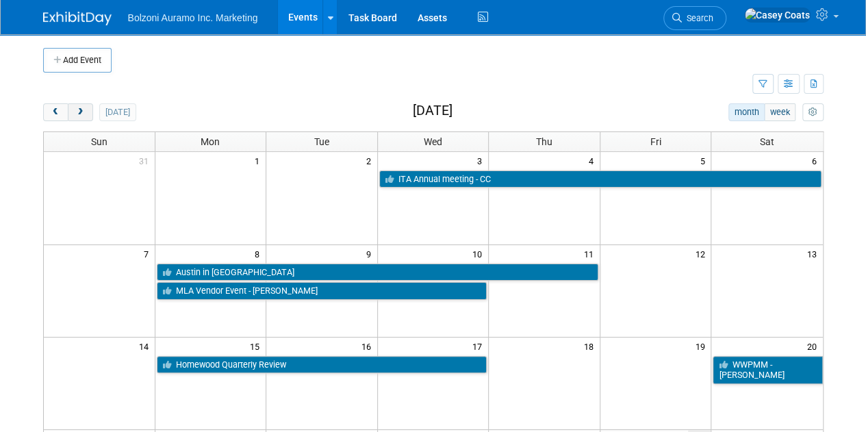
click at [83, 111] on span "next" at bounding box center [80, 112] width 10 height 9
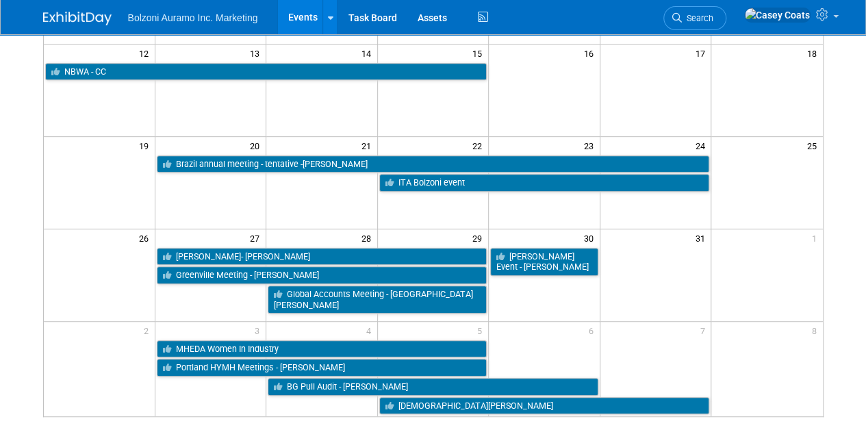
scroll to position [299, 0]
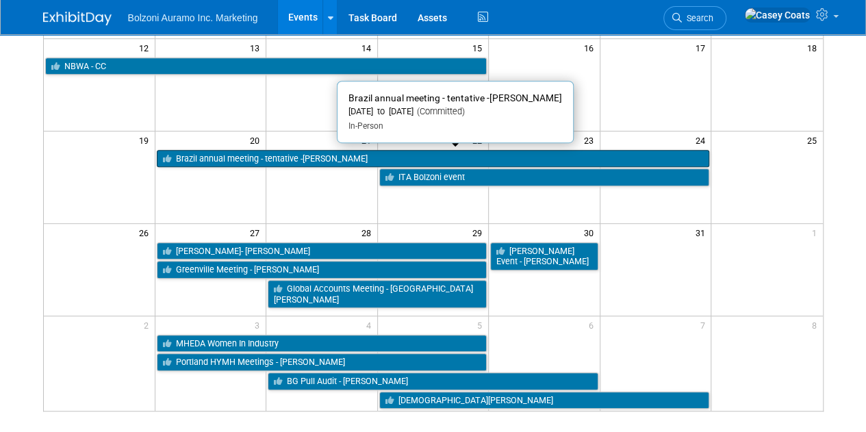
click at [208, 160] on link "Brazil annual meeting - tentative -[PERSON_NAME]" at bounding box center [433, 159] width 553 height 18
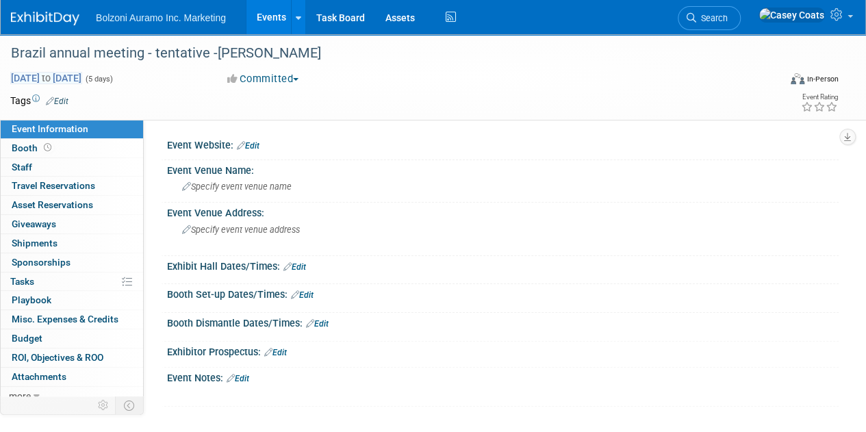
click at [82, 82] on span "[DATE] to [DATE]" at bounding box center [46, 78] width 72 height 12
select select "9"
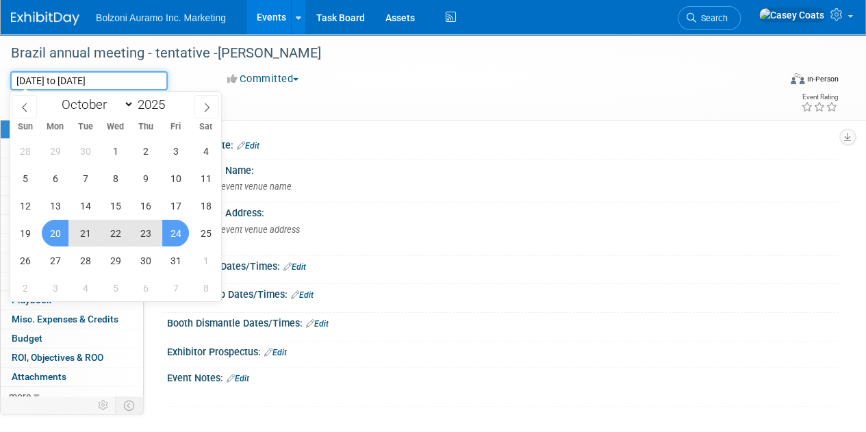
click at [108, 82] on input "[DATE] to [DATE]" at bounding box center [89, 80] width 158 height 19
click at [27, 234] on span "19" at bounding box center [25, 233] width 27 height 27
type input "[DATE]"
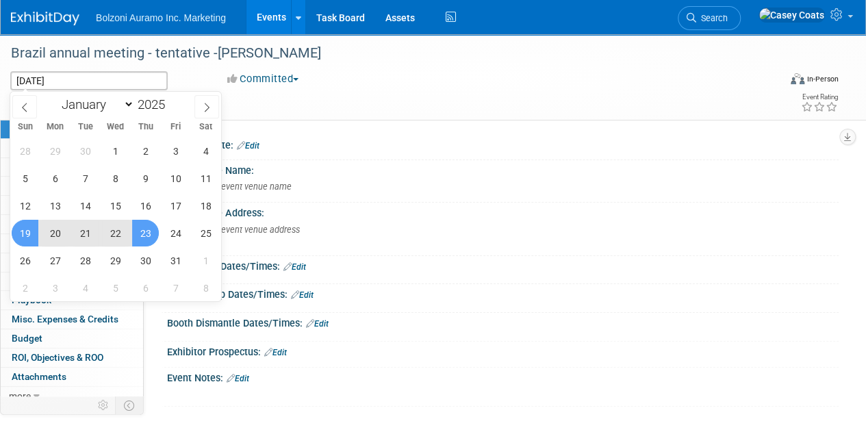
click at [144, 234] on span "23" at bounding box center [145, 233] width 27 height 27
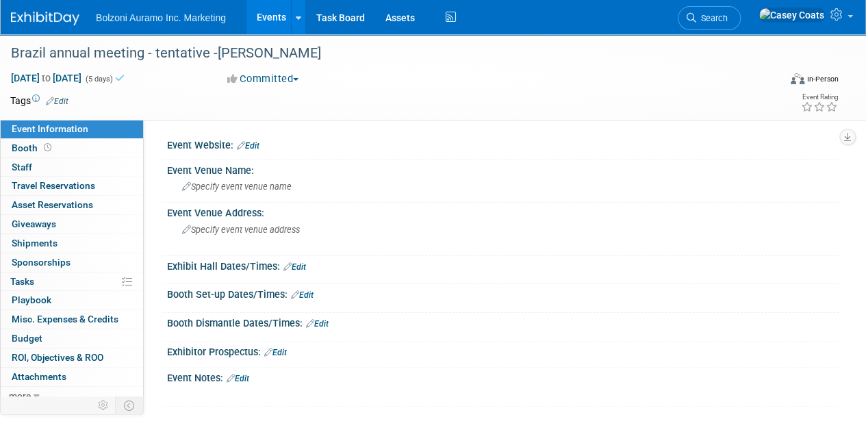
click at [267, 18] on link "Events" at bounding box center [272, 17] width 50 height 34
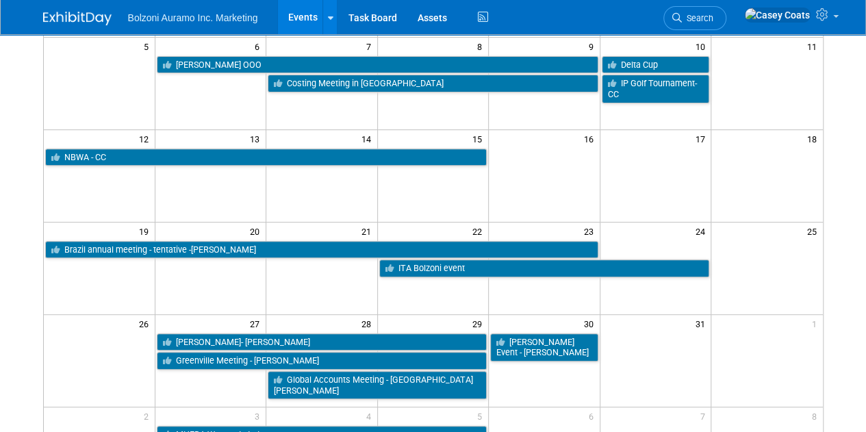
scroll to position [221, 0]
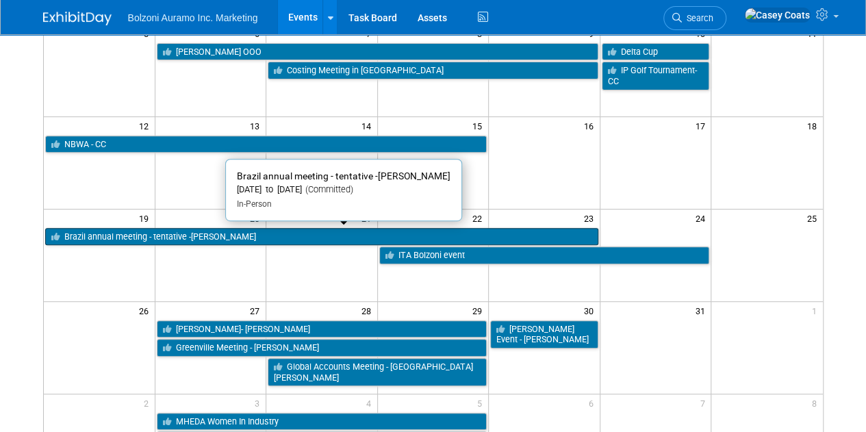
click at [180, 235] on link "Brazil annual meeting - tentative -[PERSON_NAME]" at bounding box center [321, 237] width 553 height 18
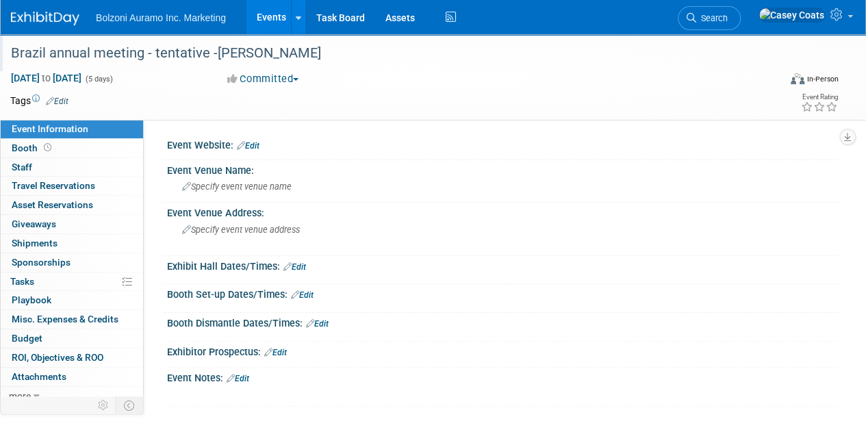
click at [204, 58] on div "Brazil annual meeting - tentative -Ely" at bounding box center [387, 53] width 762 height 25
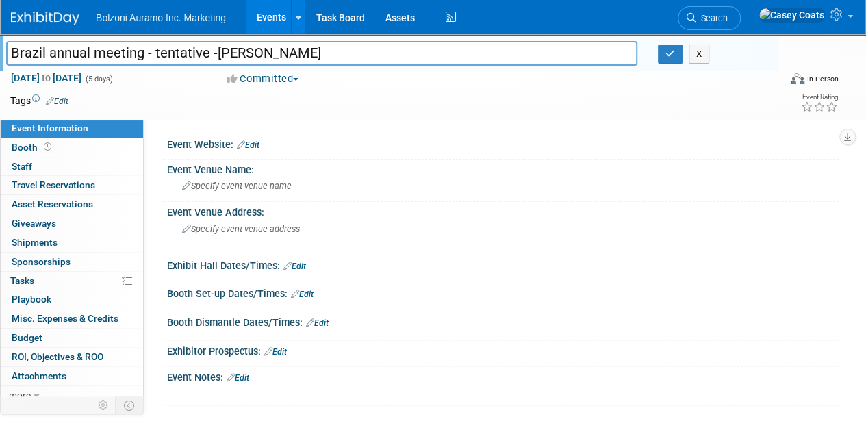
click at [204, 58] on input "Brazil annual meeting - tentative -Ely" at bounding box center [321, 53] width 631 height 24
type input "Brazil annual meeting -Ely"
click at [662, 61] on button "button" at bounding box center [670, 54] width 25 height 19
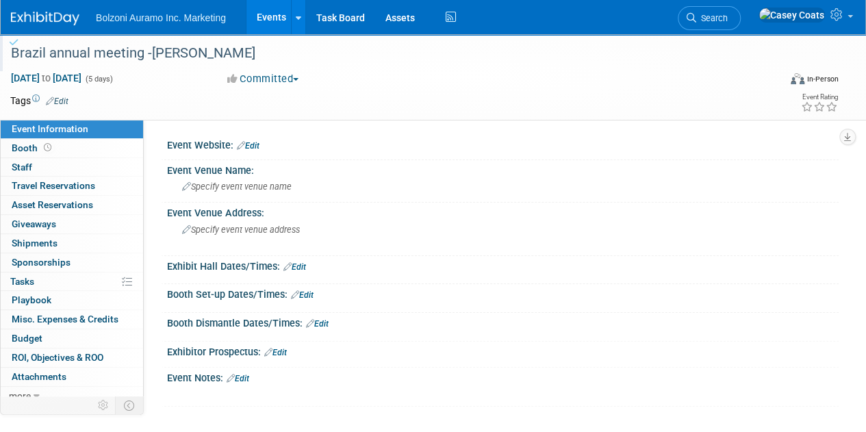
click at [268, 10] on link "Events" at bounding box center [272, 17] width 50 height 34
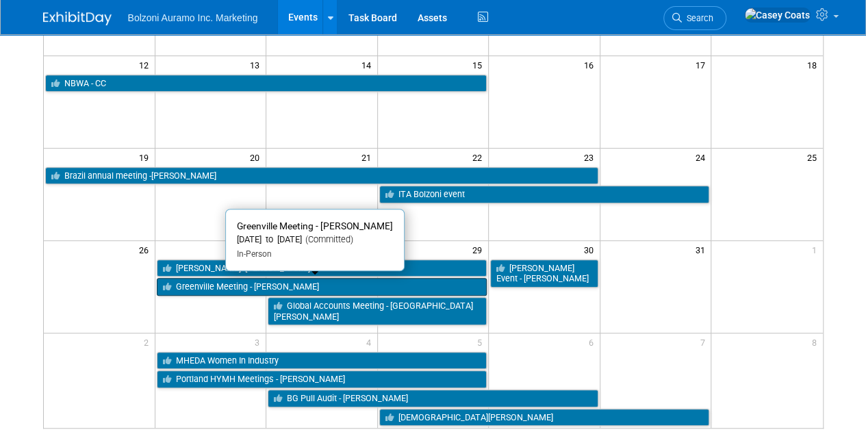
scroll to position [283, 0]
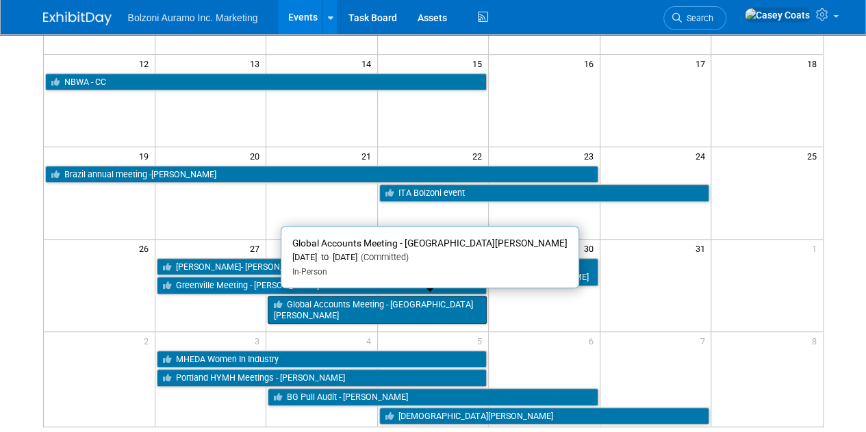
click at [344, 308] on link "Global Accounts Meeting - [GEOGRAPHIC_DATA][PERSON_NAME]" at bounding box center [377, 310] width 219 height 28
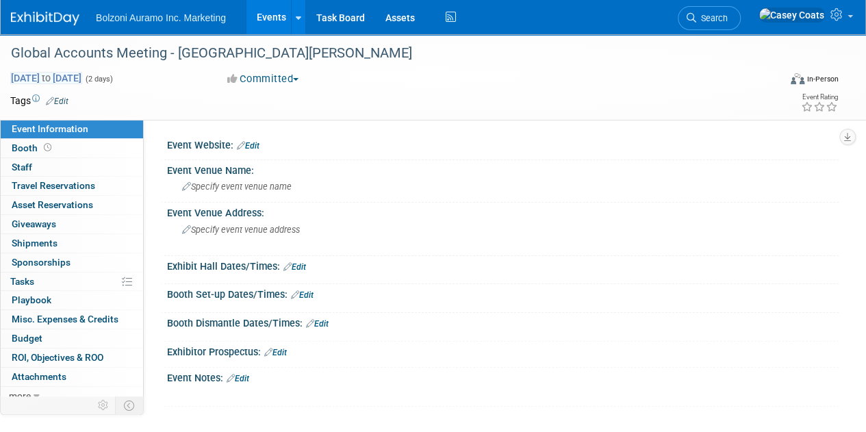
click at [82, 76] on span "[DATE] to [DATE]" at bounding box center [46, 78] width 72 height 12
select select "9"
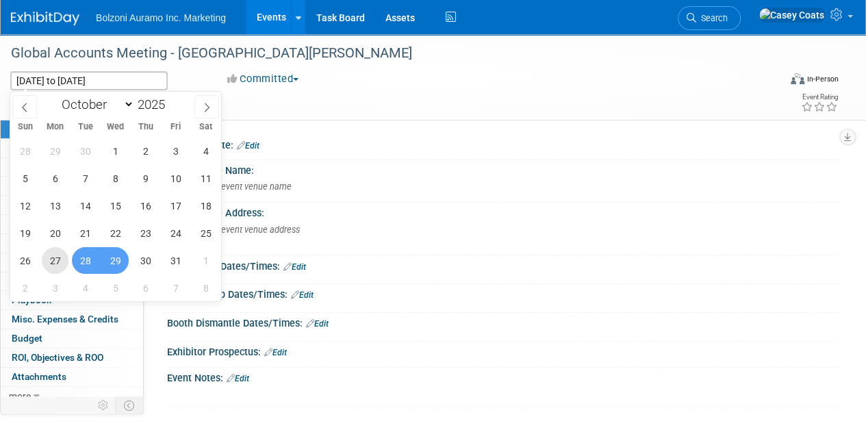
click at [51, 261] on span "27" at bounding box center [55, 260] width 27 height 27
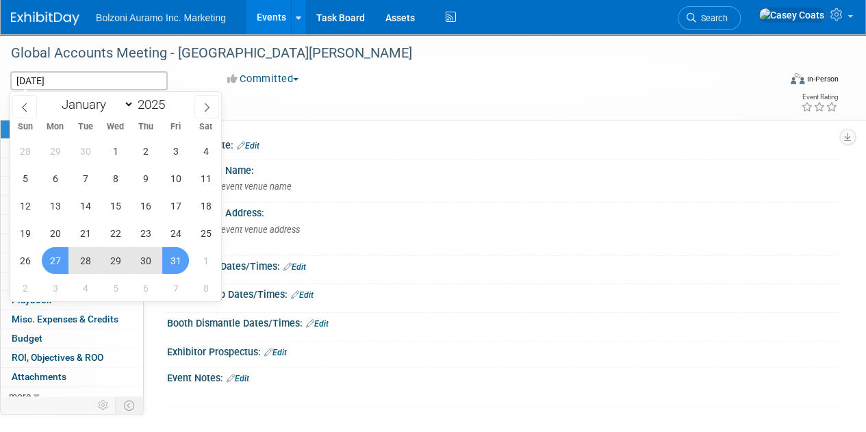
click at [167, 260] on span "31" at bounding box center [175, 260] width 27 height 27
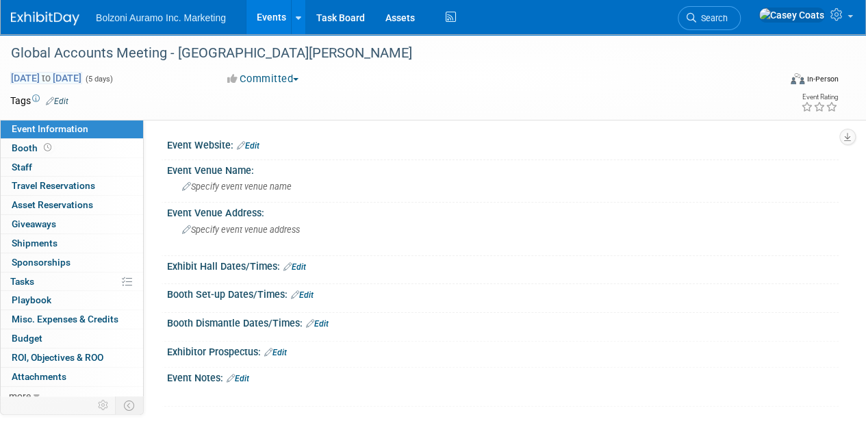
click at [82, 75] on span "Oct 27, 2025 to Oct 31, 2025" at bounding box center [46, 78] width 72 height 12
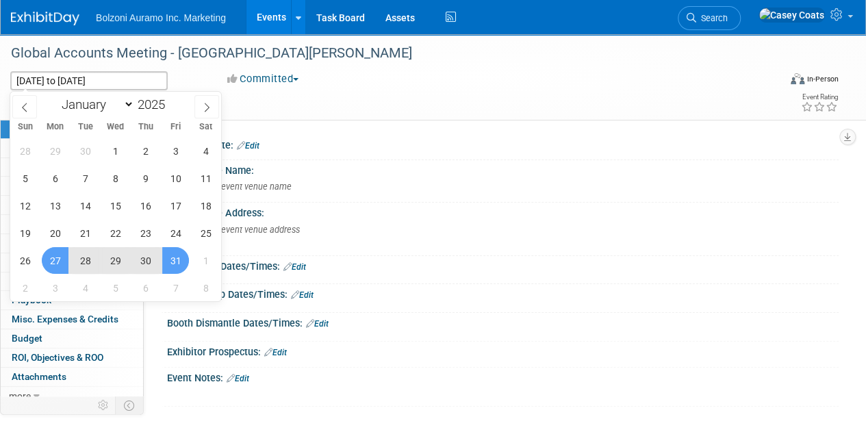
click at [57, 257] on span "27" at bounding box center [55, 260] width 27 height 27
type input "Oct 27, 2025"
click at [154, 264] on span "30" at bounding box center [145, 260] width 27 height 27
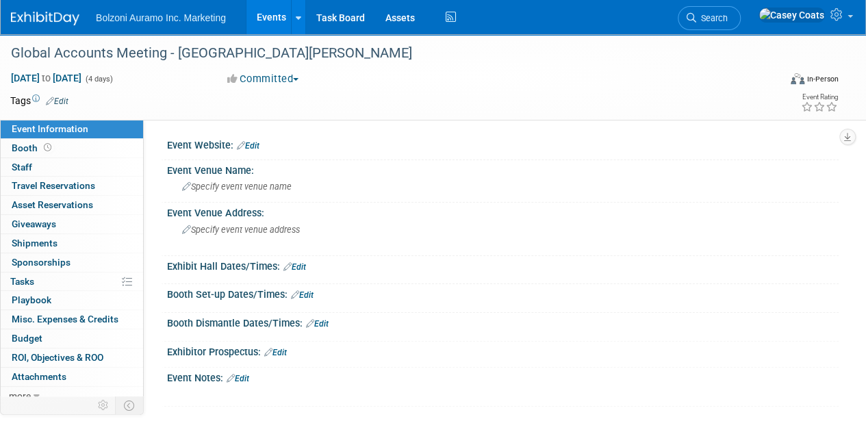
click at [265, 16] on link "Events" at bounding box center [272, 17] width 50 height 34
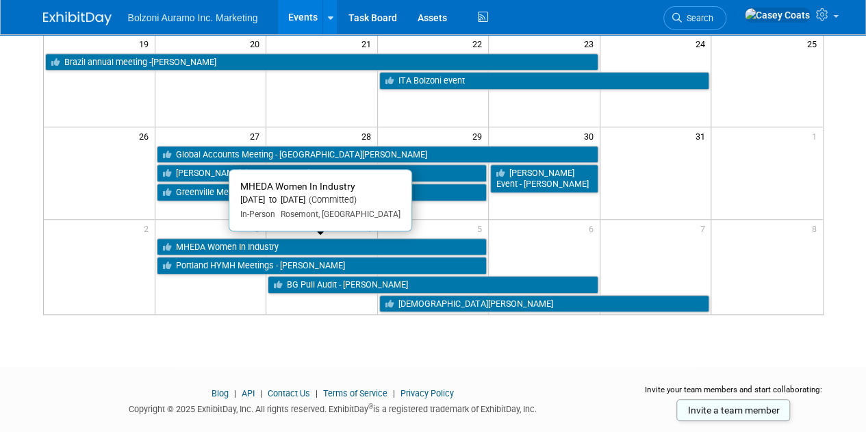
scroll to position [396, 0]
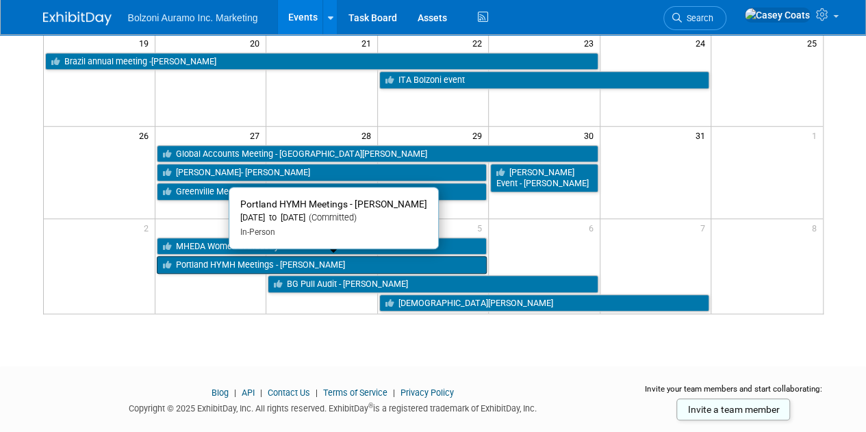
click at [298, 260] on link "Portland HYMH Meetings - [PERSON_NAME]" at bounding box center [322, 265] width 331 height 18
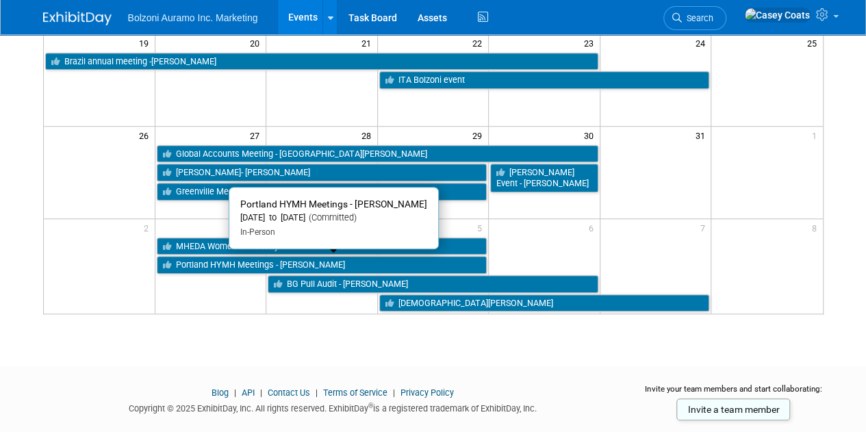
click at [0, 0] on div at bounding box center [0, 0] width 0 height 0
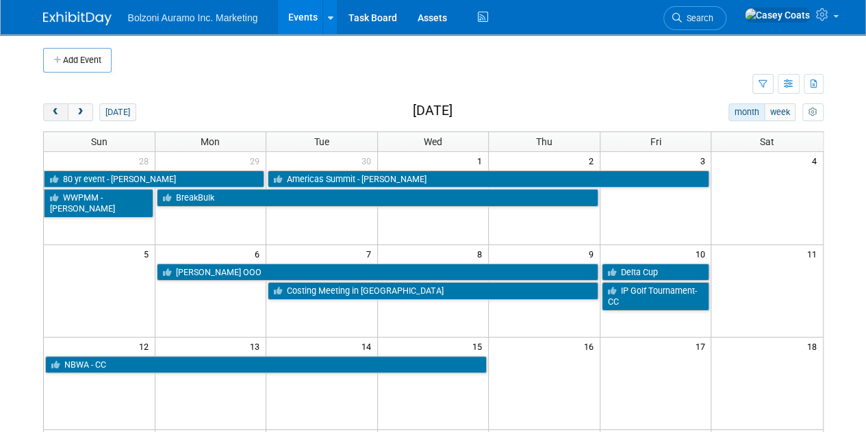
click at [47, 114] on button "prev" at bounding box center [55, 112] width 25 height 18
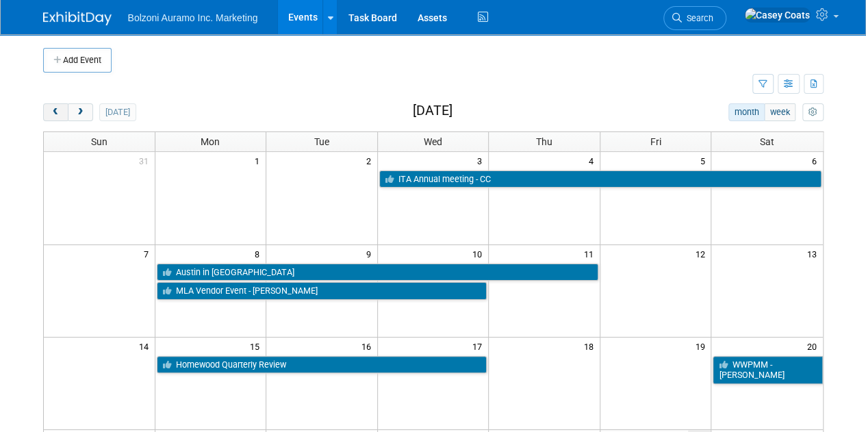
click at [47, 114] on button "prev" at bounding box center [55, 112] width 25 height 18
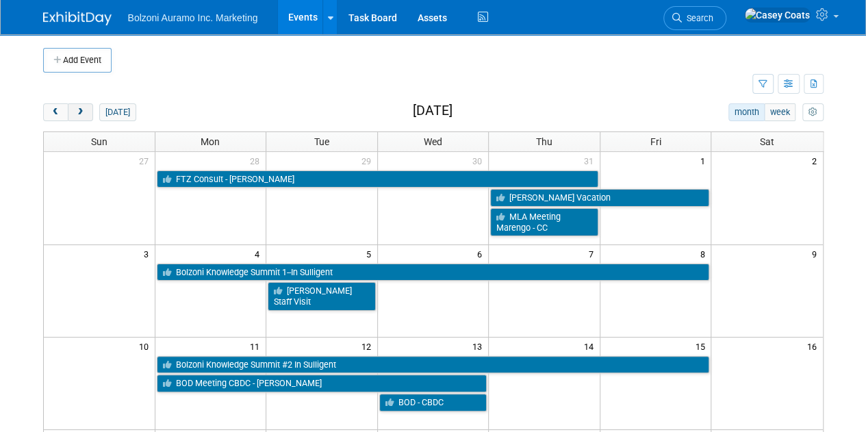
click at [82, 110] on span "next" at bounding box center [80, 112] width 10 height 9
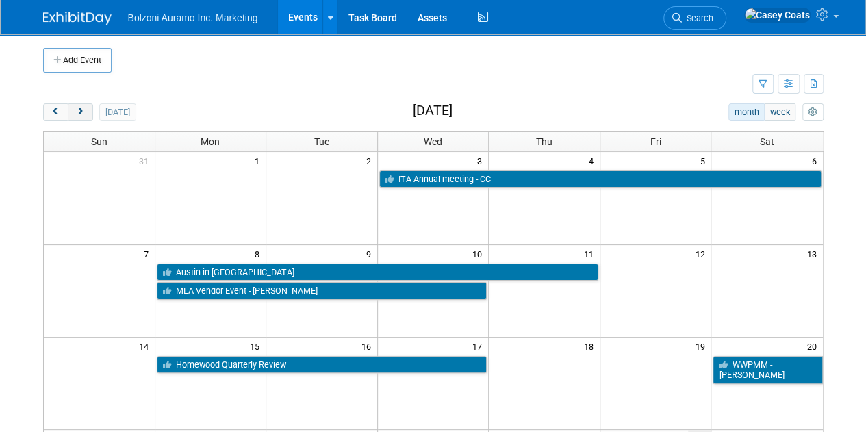
click at [78, 113] on span "next" at bounding box center [80, 112] width 10 height 9
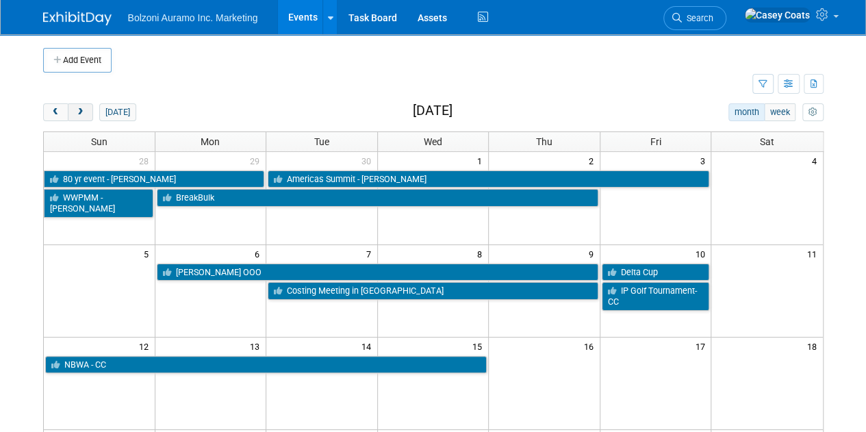
click at [77, 113] on span "next" at bounding box center [80, 112] width 10 height 9
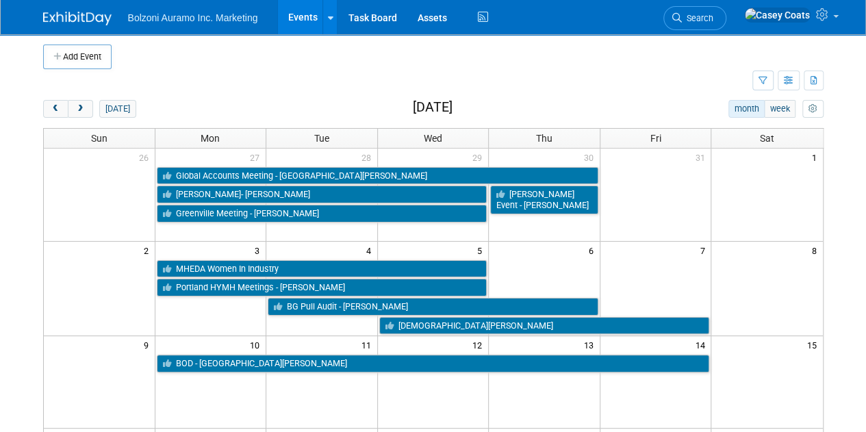
scroll to position [1, 0]
